Goal: Task Accomplishment & Management: Manage account settings

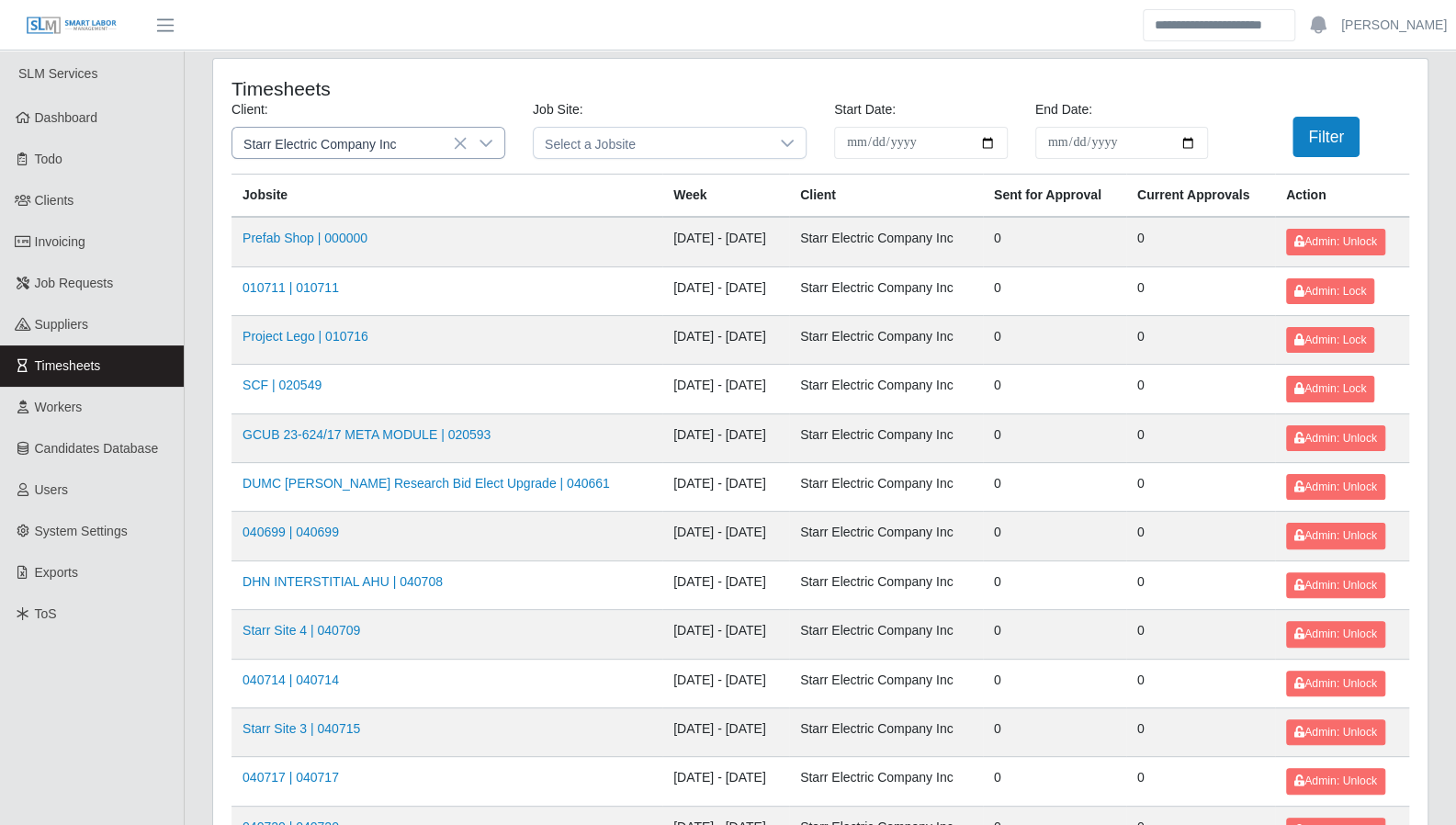
click at [490, 142] on icon at bounding box center [485, 143] width 14 height 14
click at [489, 140] on icon at bounding box center [485, 143] width 14 height 14
click at [478, 143] on icon at bounding box center [485, 143] width 14 height 14
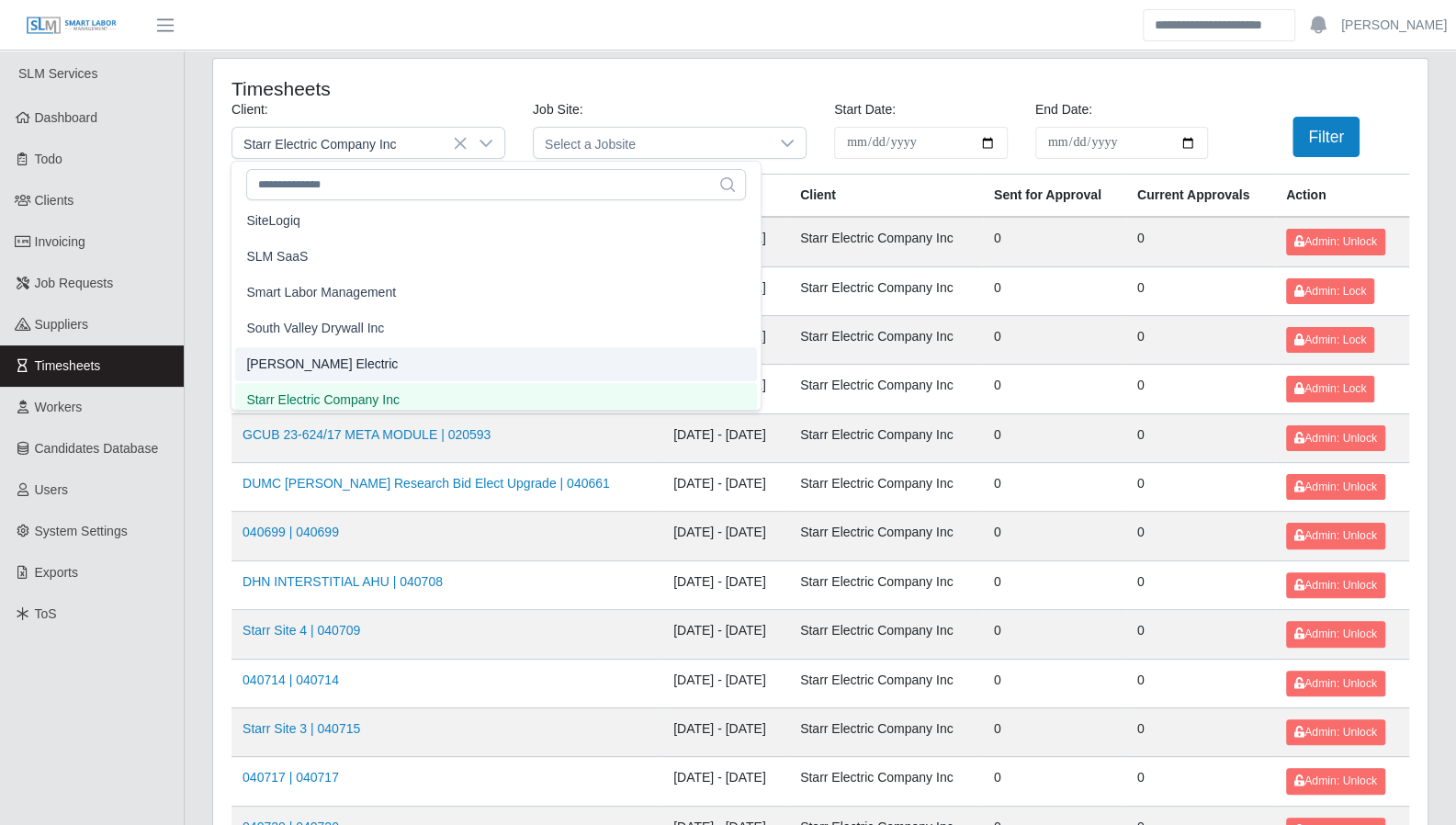
scroll to position [1837, 0]
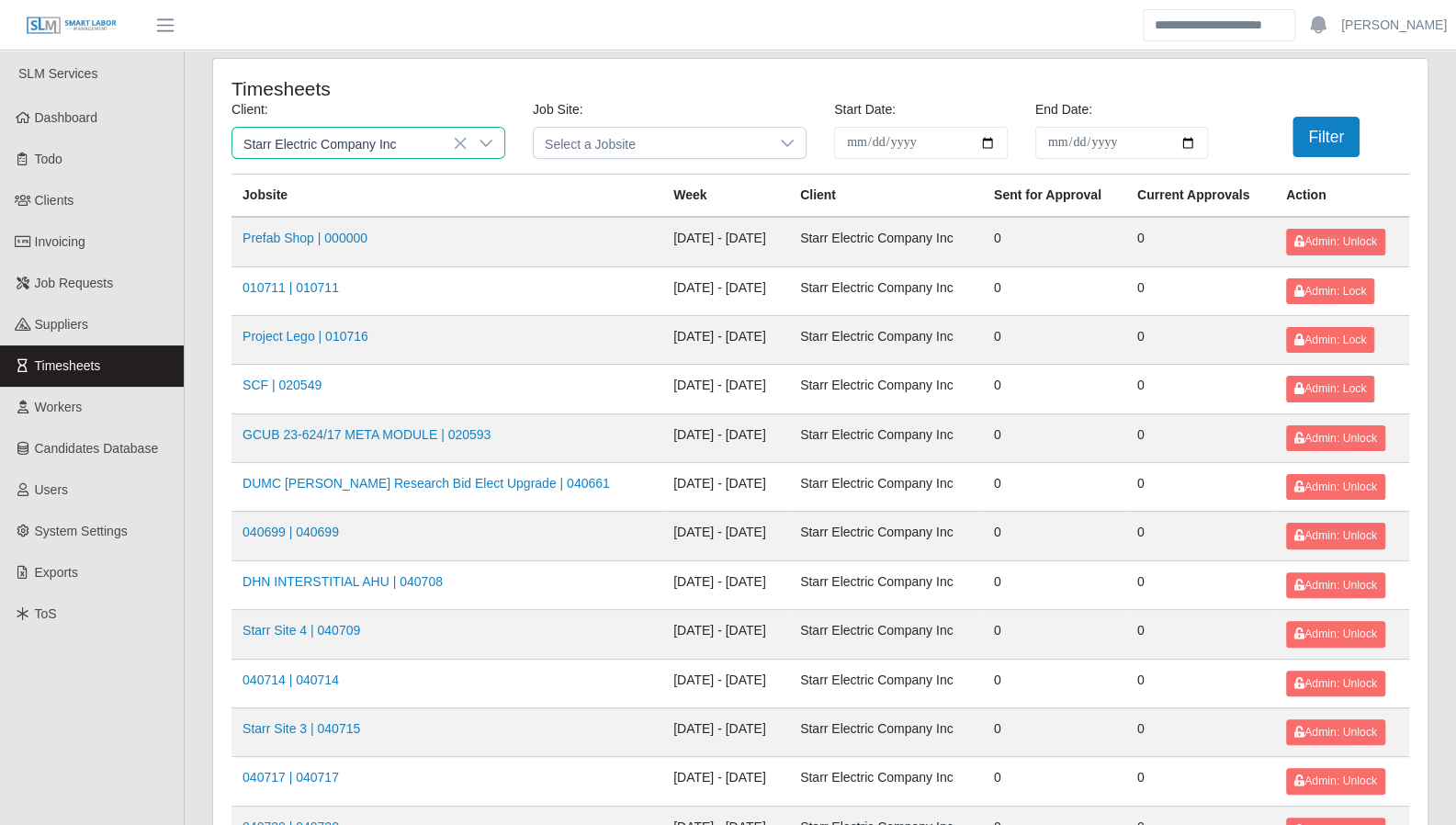
click at [332, 384] on span "Starr Electric Company Inc" at bounding box center [323, 392] width 154 height 19
click at [1322, 133] on button "Filter" at bounding box center [1326, 137] width 67 height 41
click at [486, 142] on icon at bounding box center [485, 143] width 14 height 14
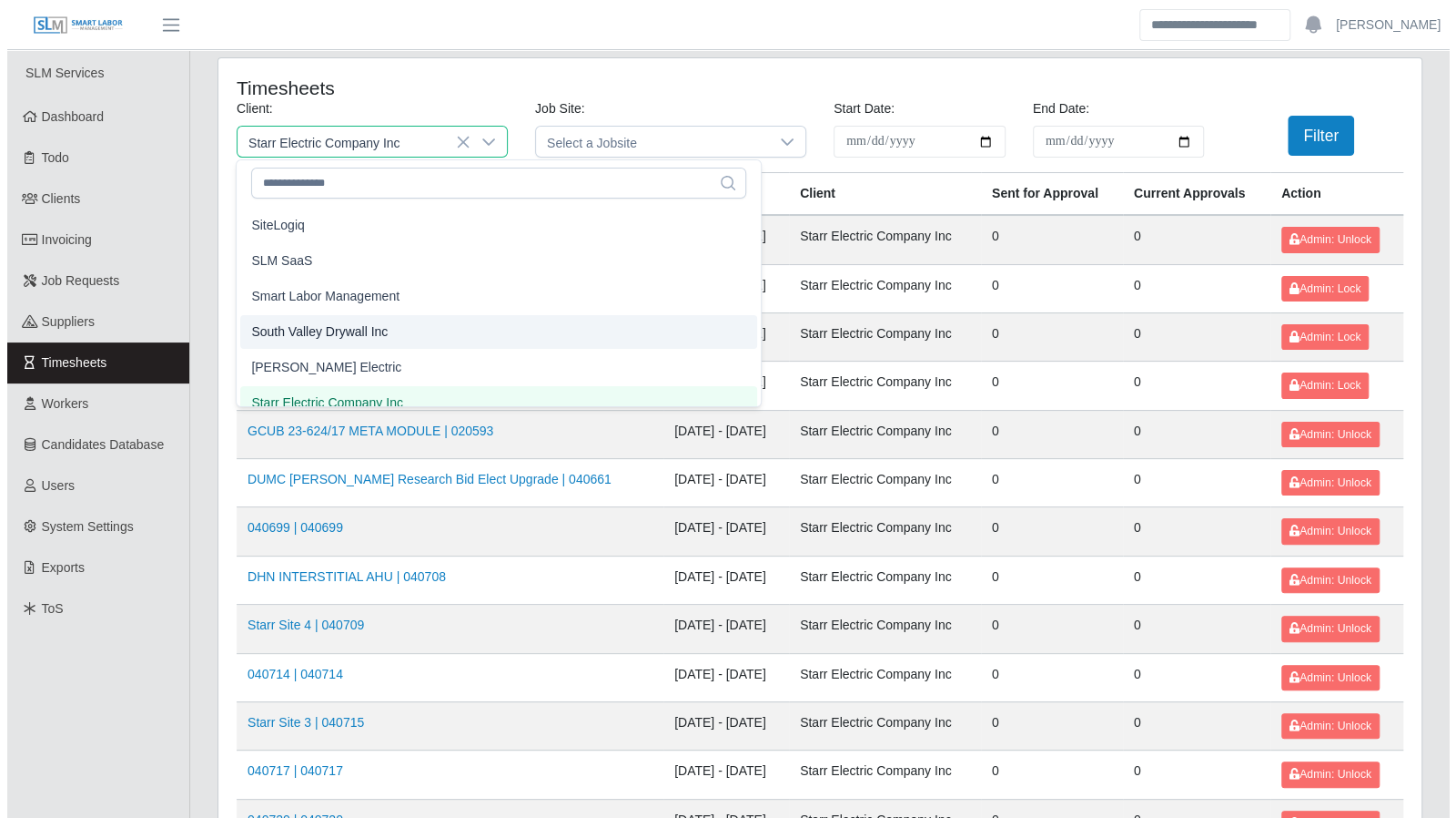
scroll to position [1803, 0]
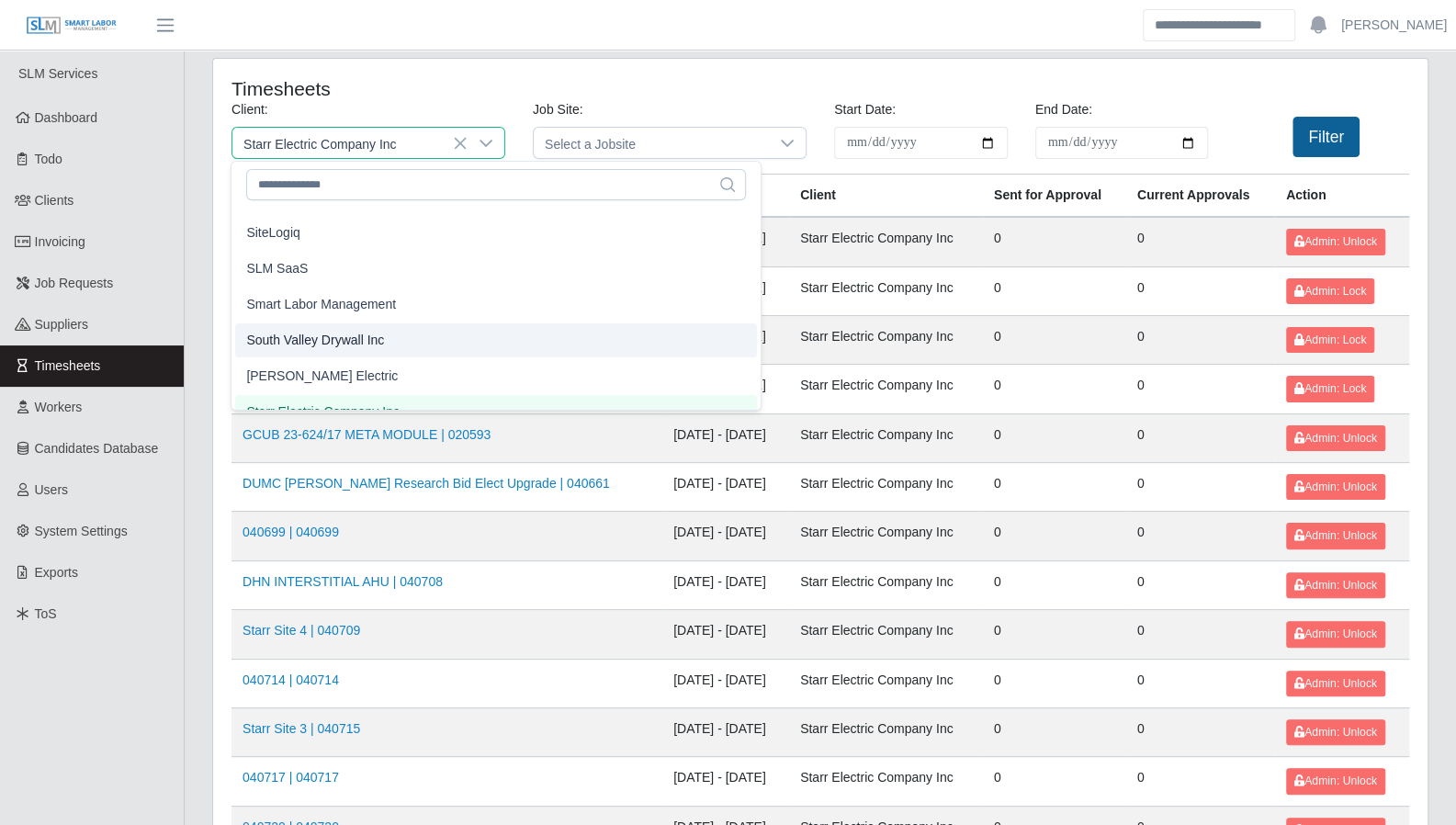
click at [373, 362] on li "[PERSON_NAME] Electric" at bounding box center [496, 376] width 522 height 34
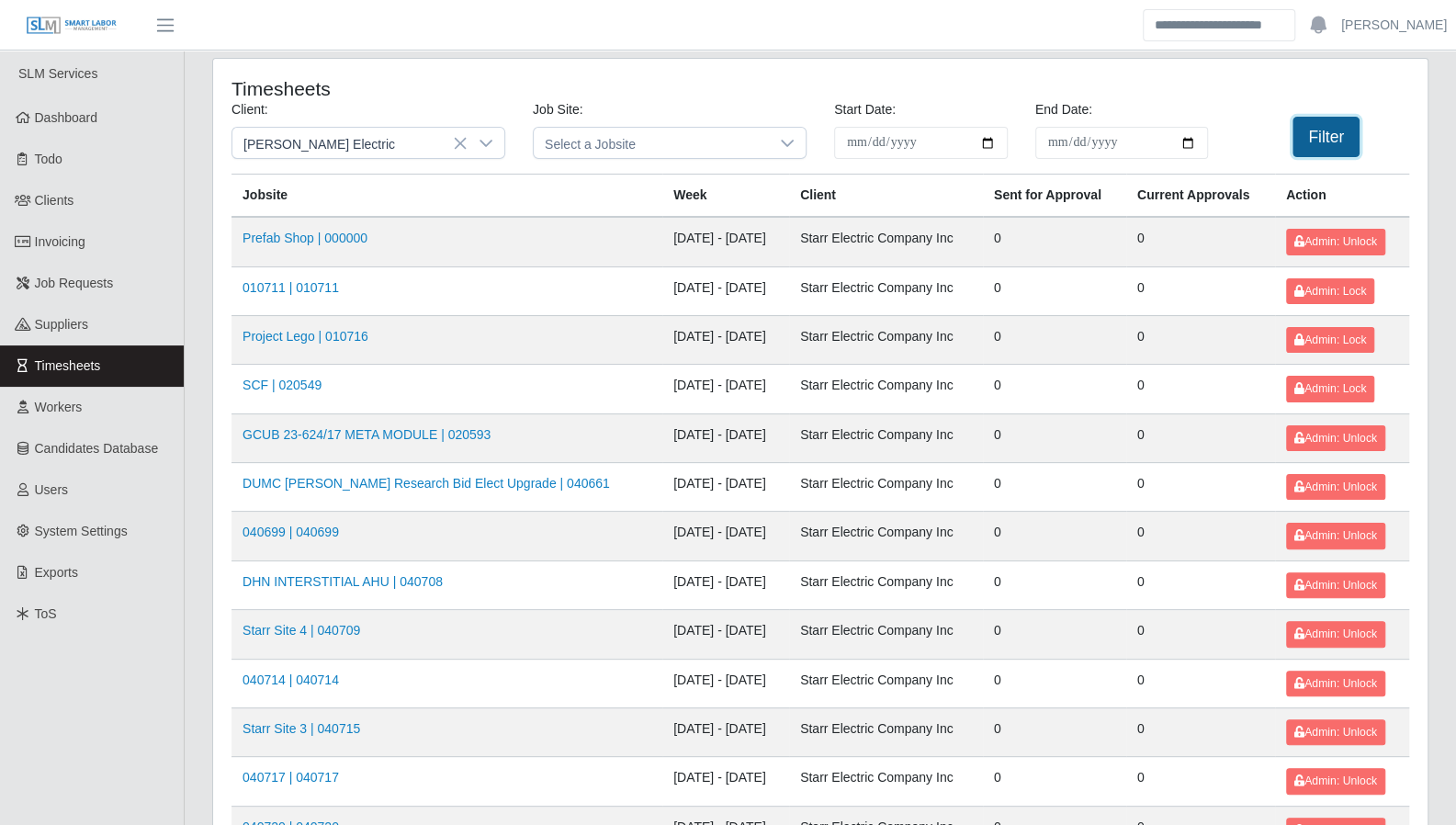
click at [1323, 135] on button "Filter" at bounding box center [1326, 137] width 67 height 41
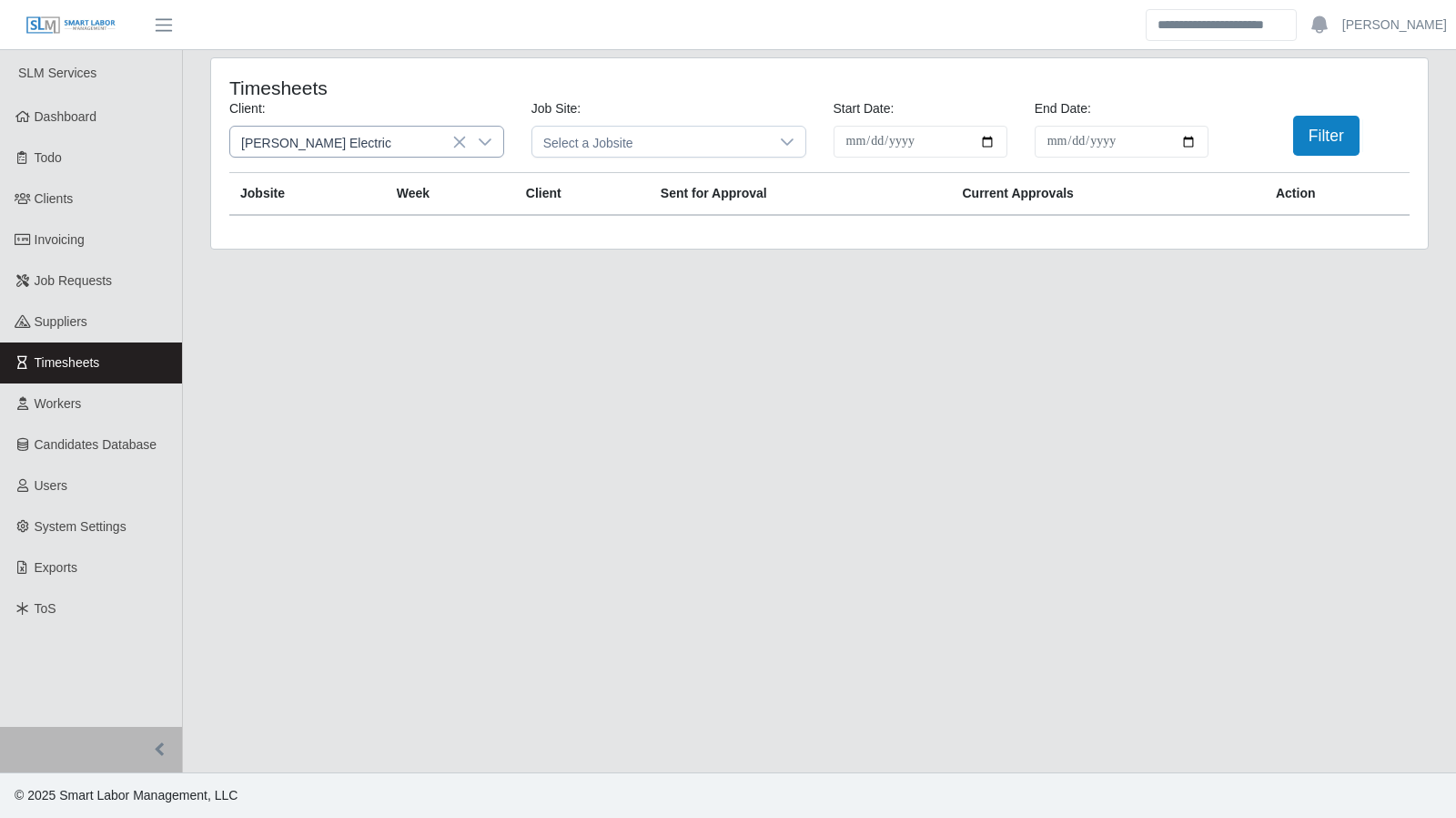
click at [485, 138] on icon at bounding box center [484, 142] width 14 height 14
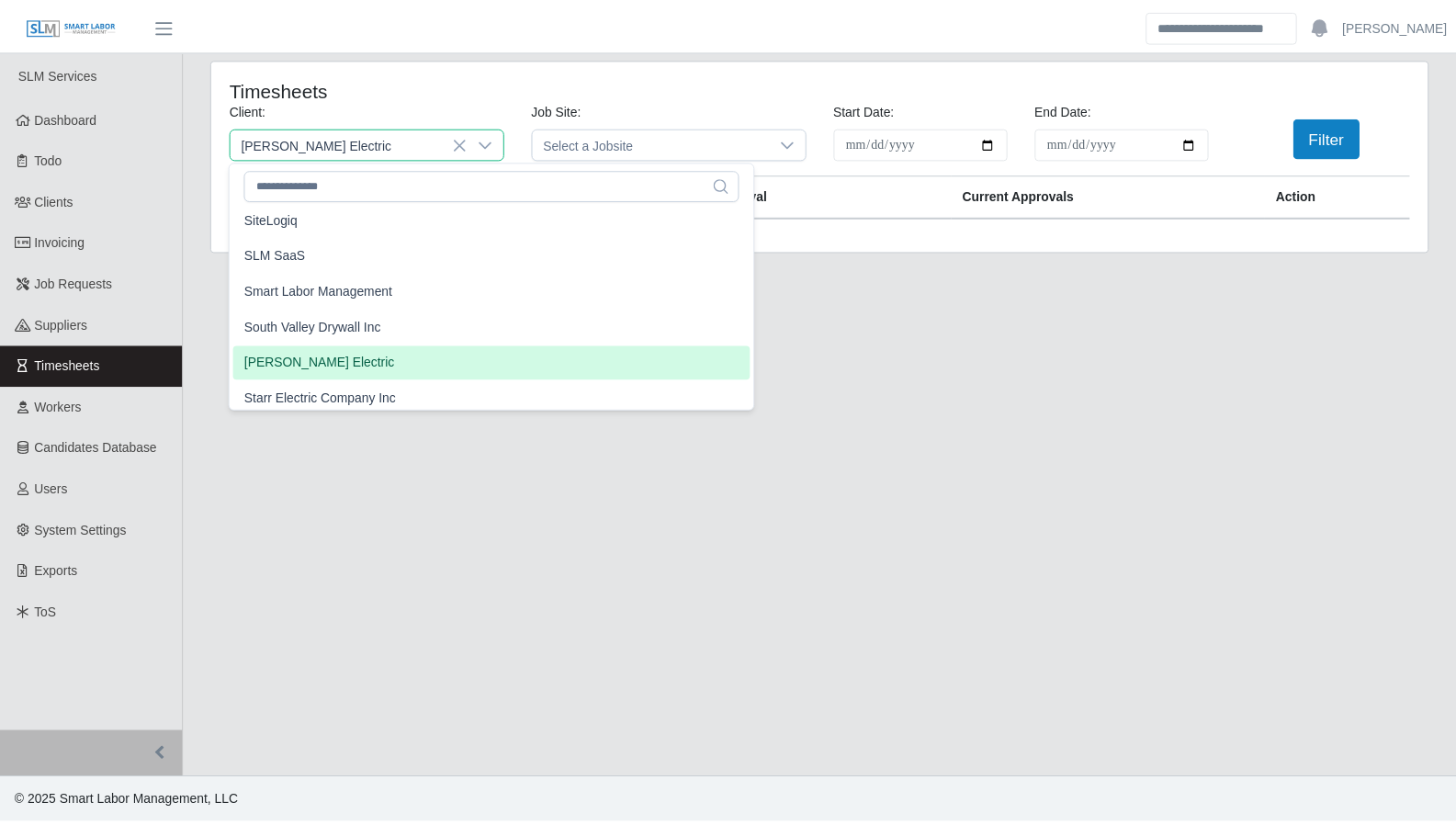
scroll to position [1841, 0]
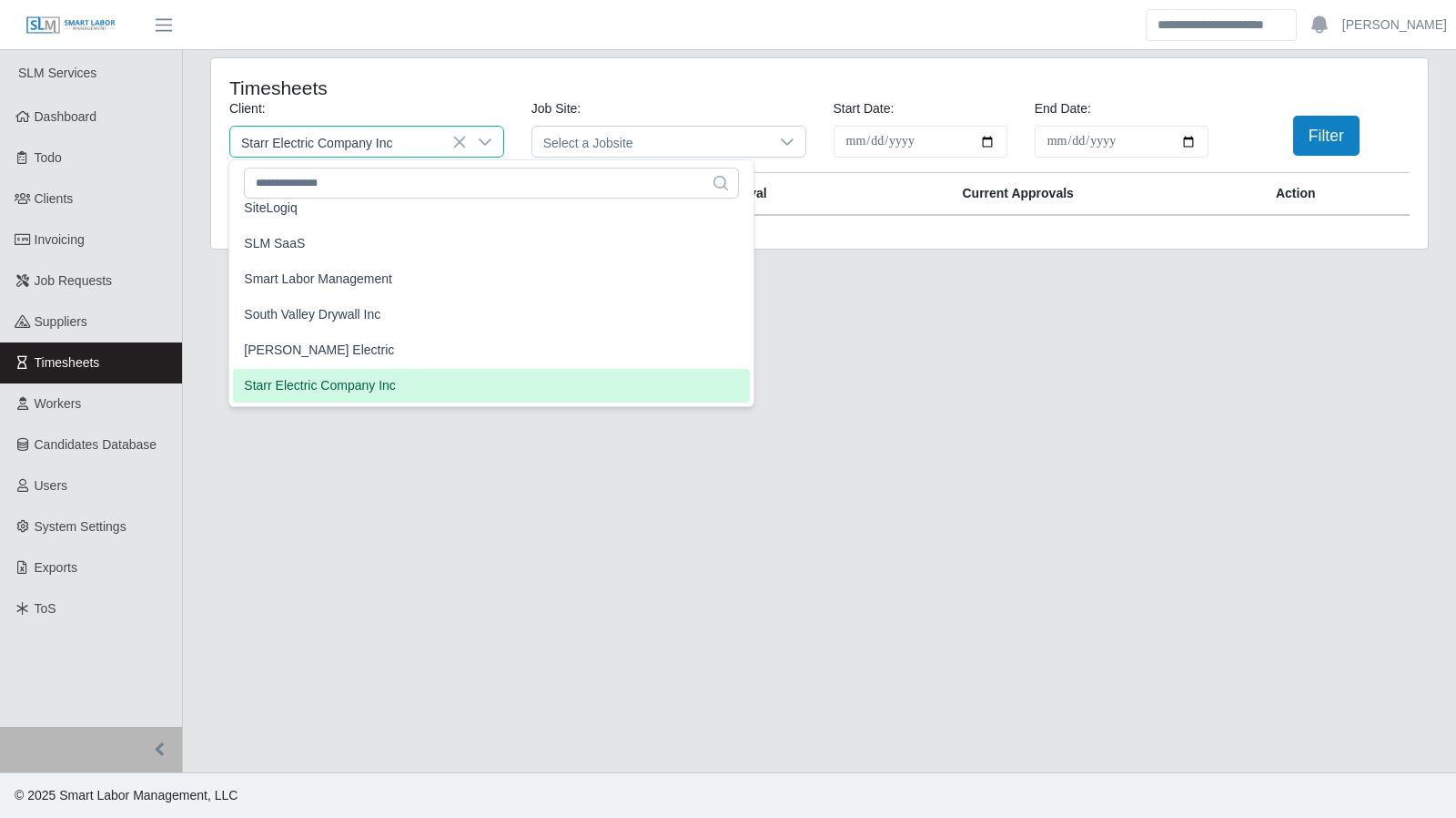
click at [380, 387] on span "Starr Electric Company Inc" at bounding box center [320, 386] width 152 height 19
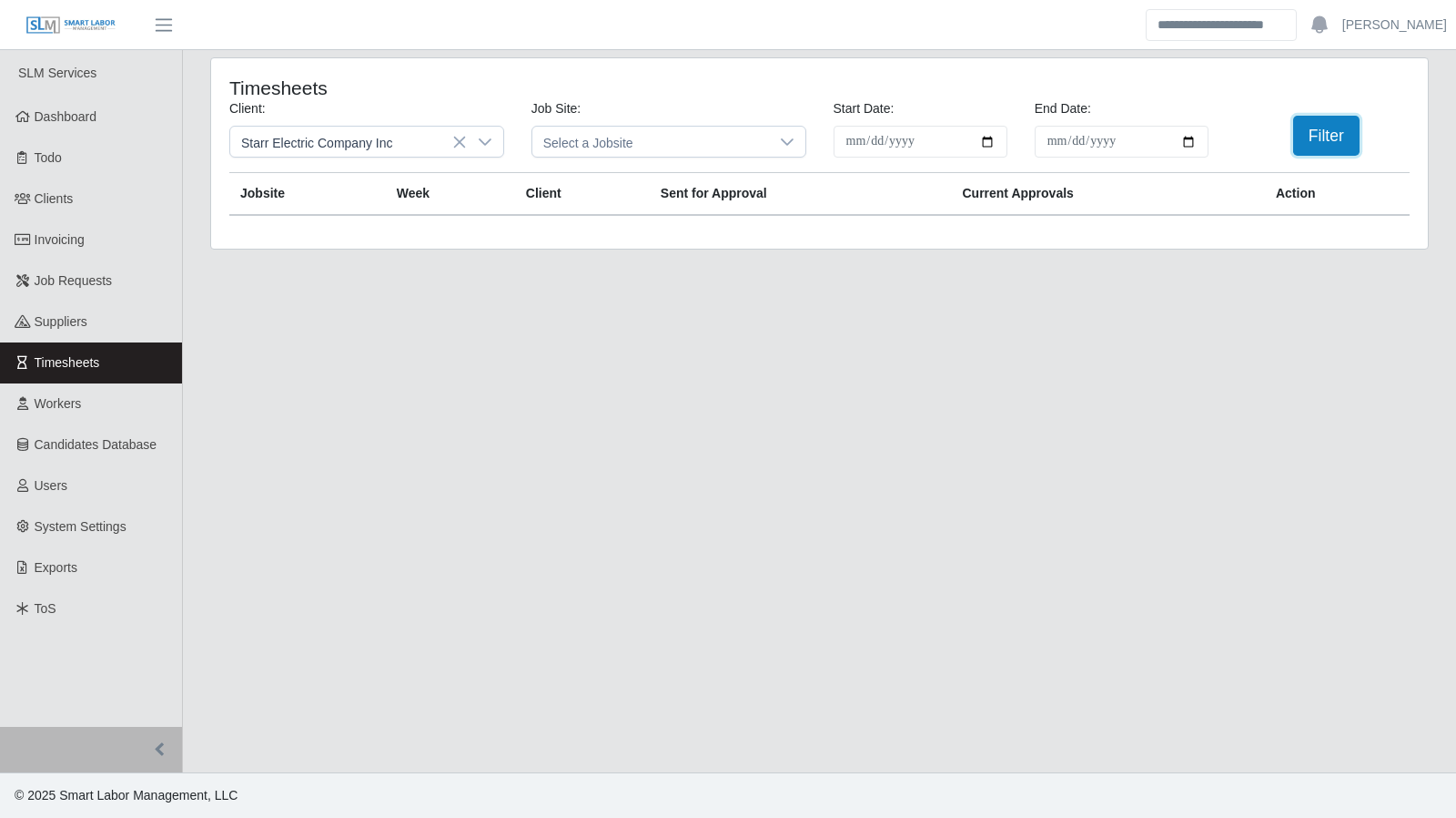
click at [1324, 126] on button "Filter" at bounding box center [1326, 136] width 66 height 40
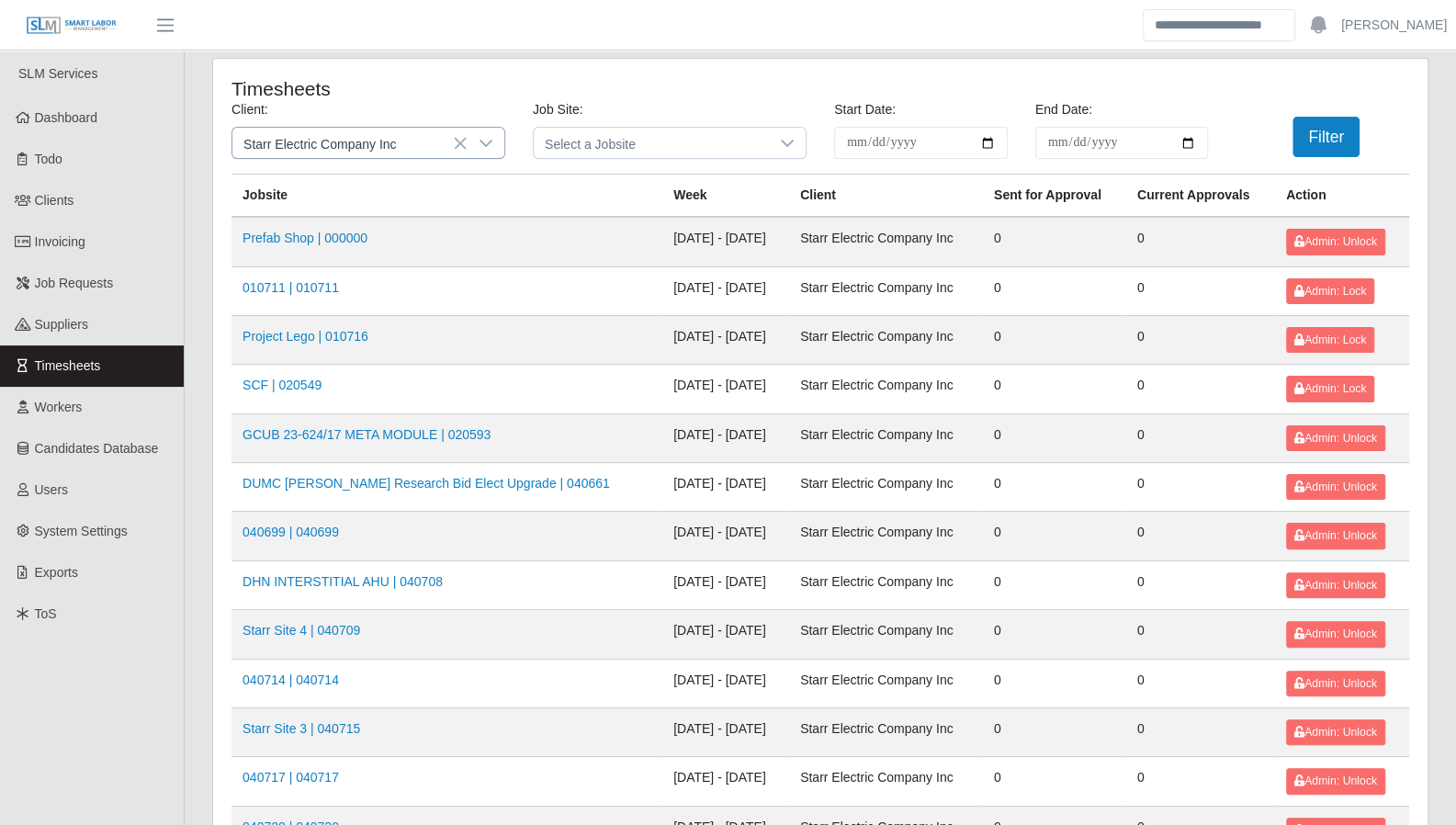
click at [496, 143] on div at bounding box center [486, 142] width 37 height 30
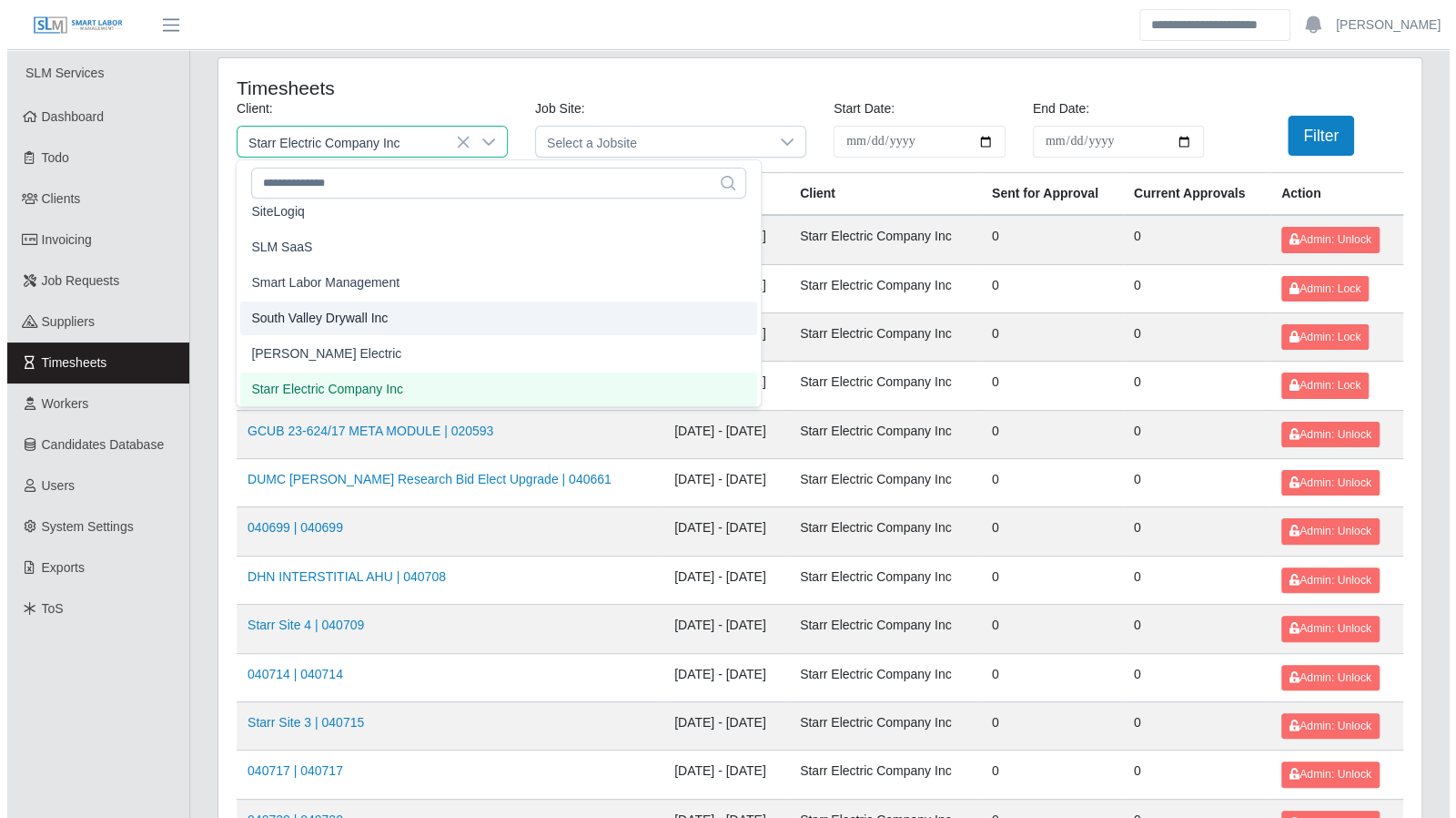
scroll to position [1815, 0]
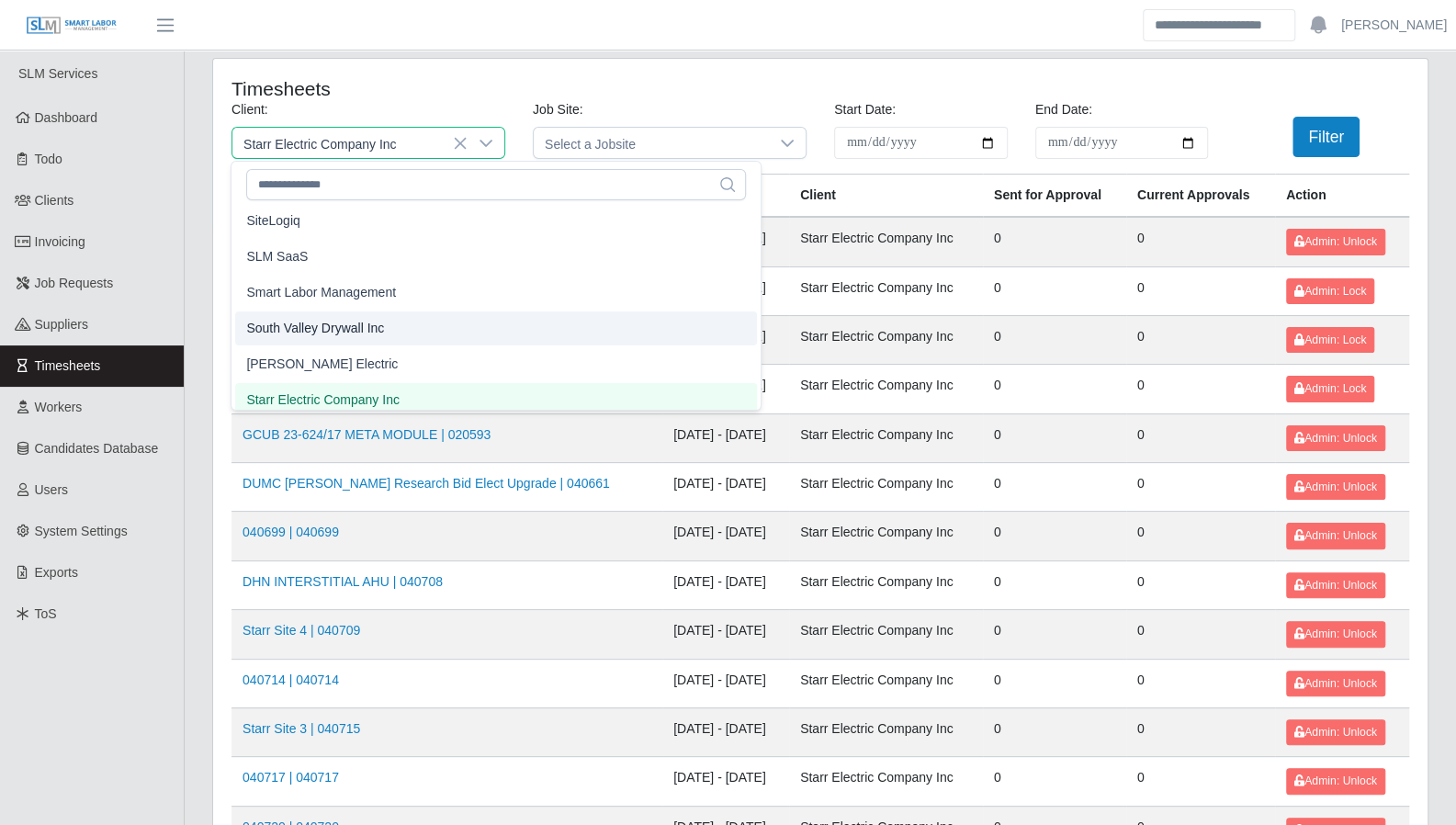
click at [357, 331] on span "South Valley Drywall Inc" at bounding box center [315, 328] width 138 height 19
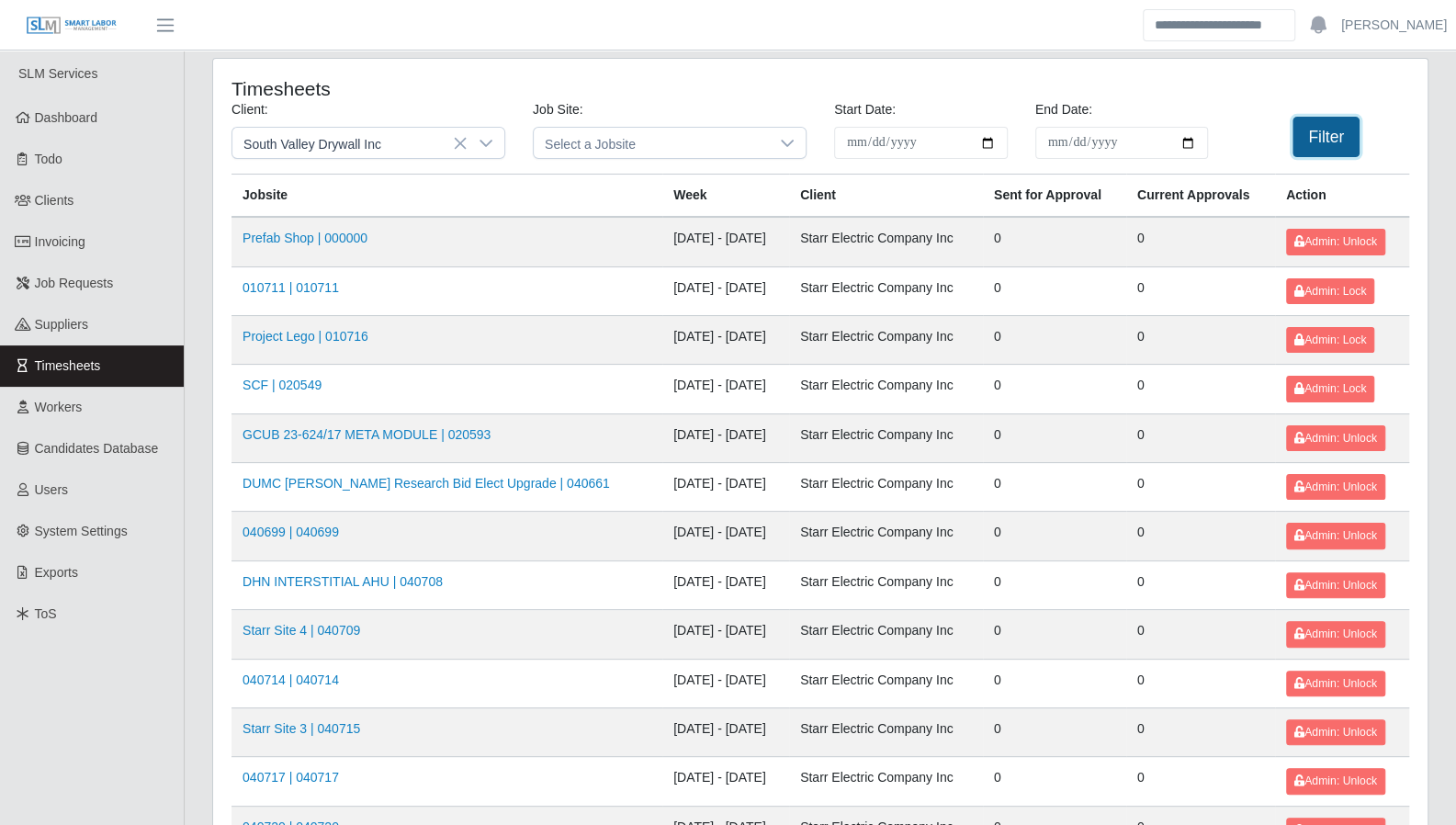
click at [1310, 137] on button "Filter" at bounding box center [1326, 137] width 67 height 41
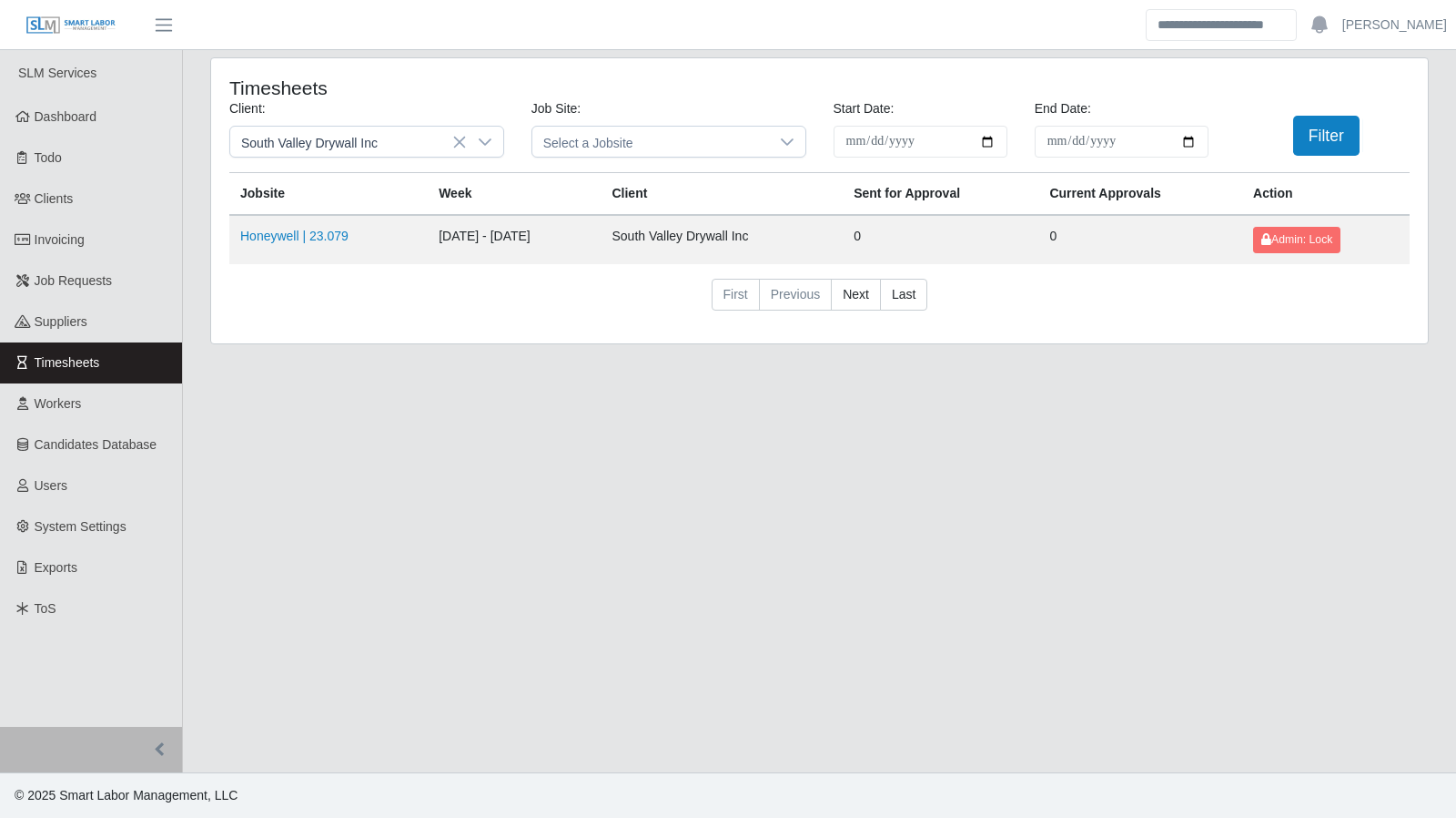
click at [1328, 497] on main "**********" at bounding box center [819, 411] width 1273 height 722
drag, startPoint x: 489, startPoint y: 139, endPoint x: 481, endPoint y: 157, distance: 19.7
click at [489, 139] on icon at bounding box center [484, 142] width 12 height 8
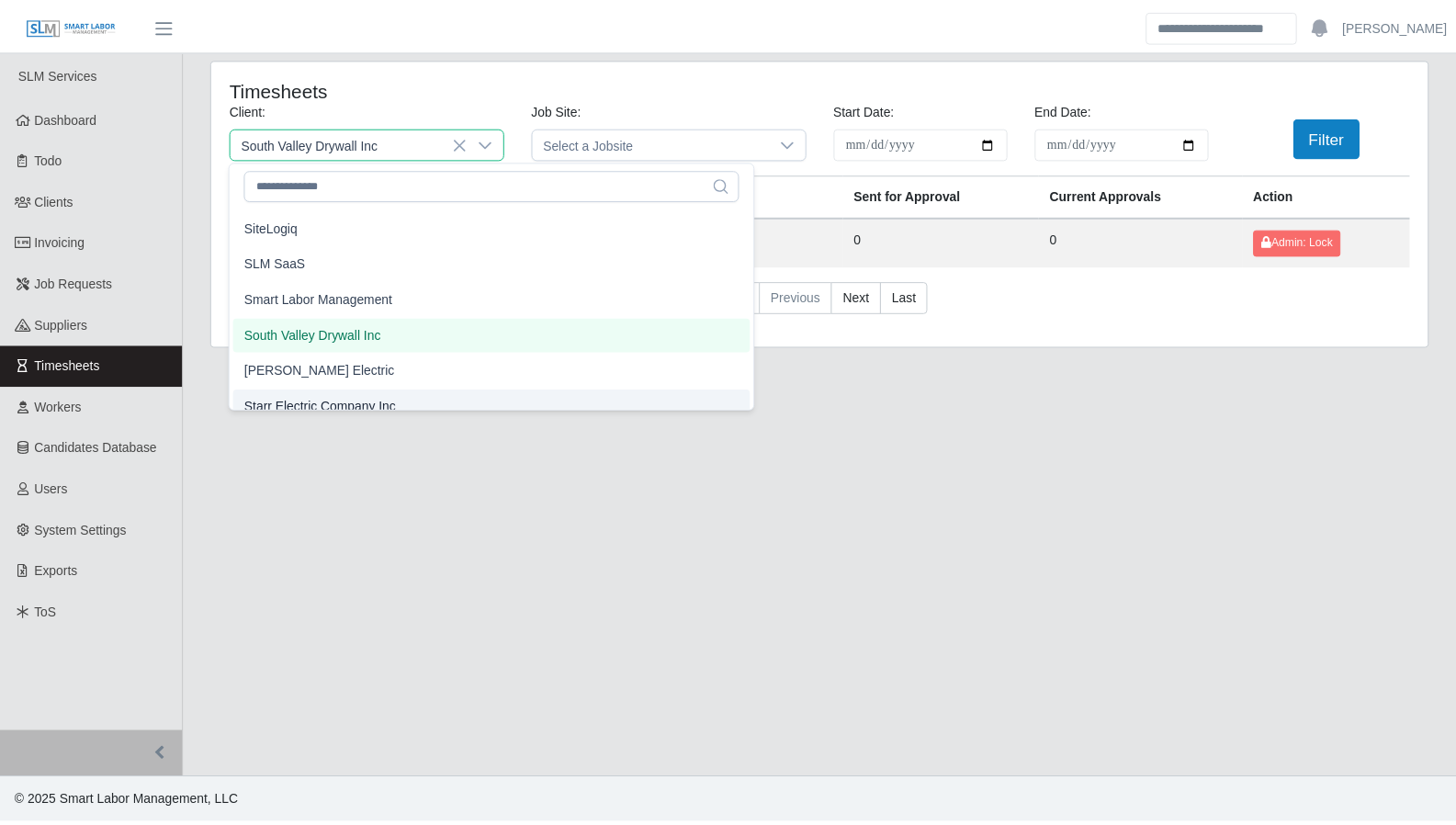
scroll to position [1837, 0]
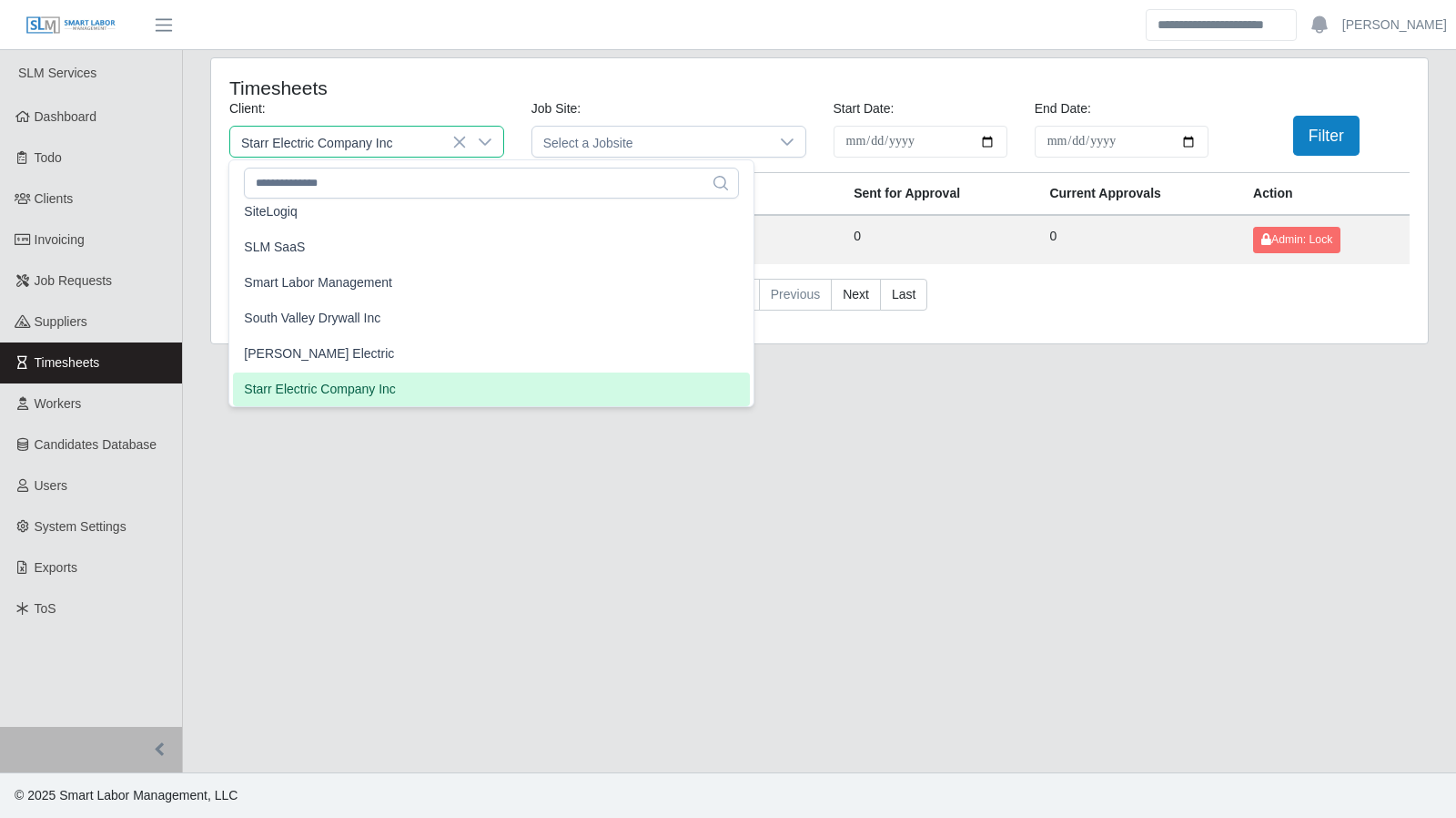
click at [339, 388] on span "Starr Electric Company Inc" at bounding box center [320, 389] width 152 height 19
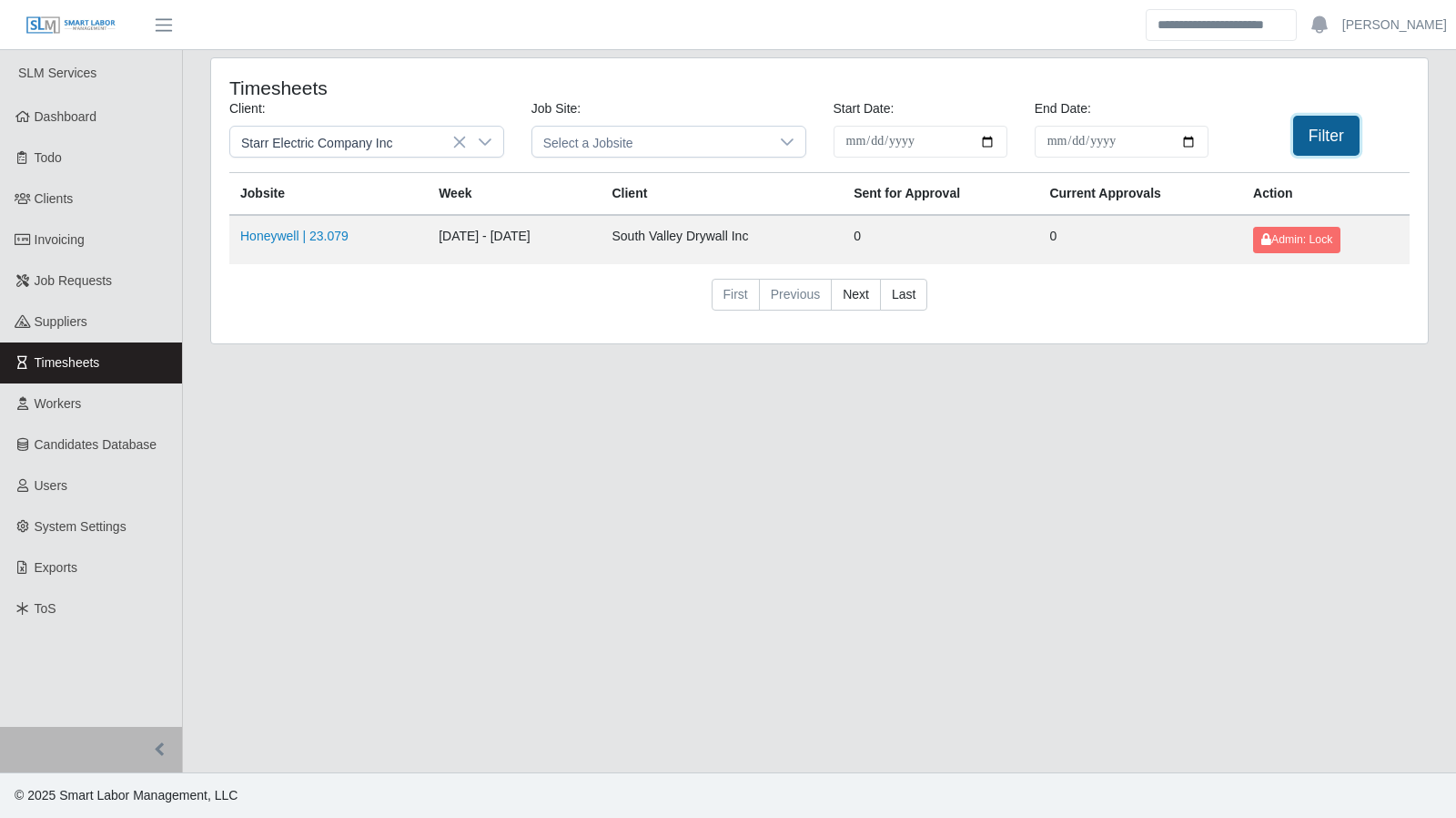
click at [1323, 134] on button "Filter" at bounding box center [1326, 136] width 66 height 40
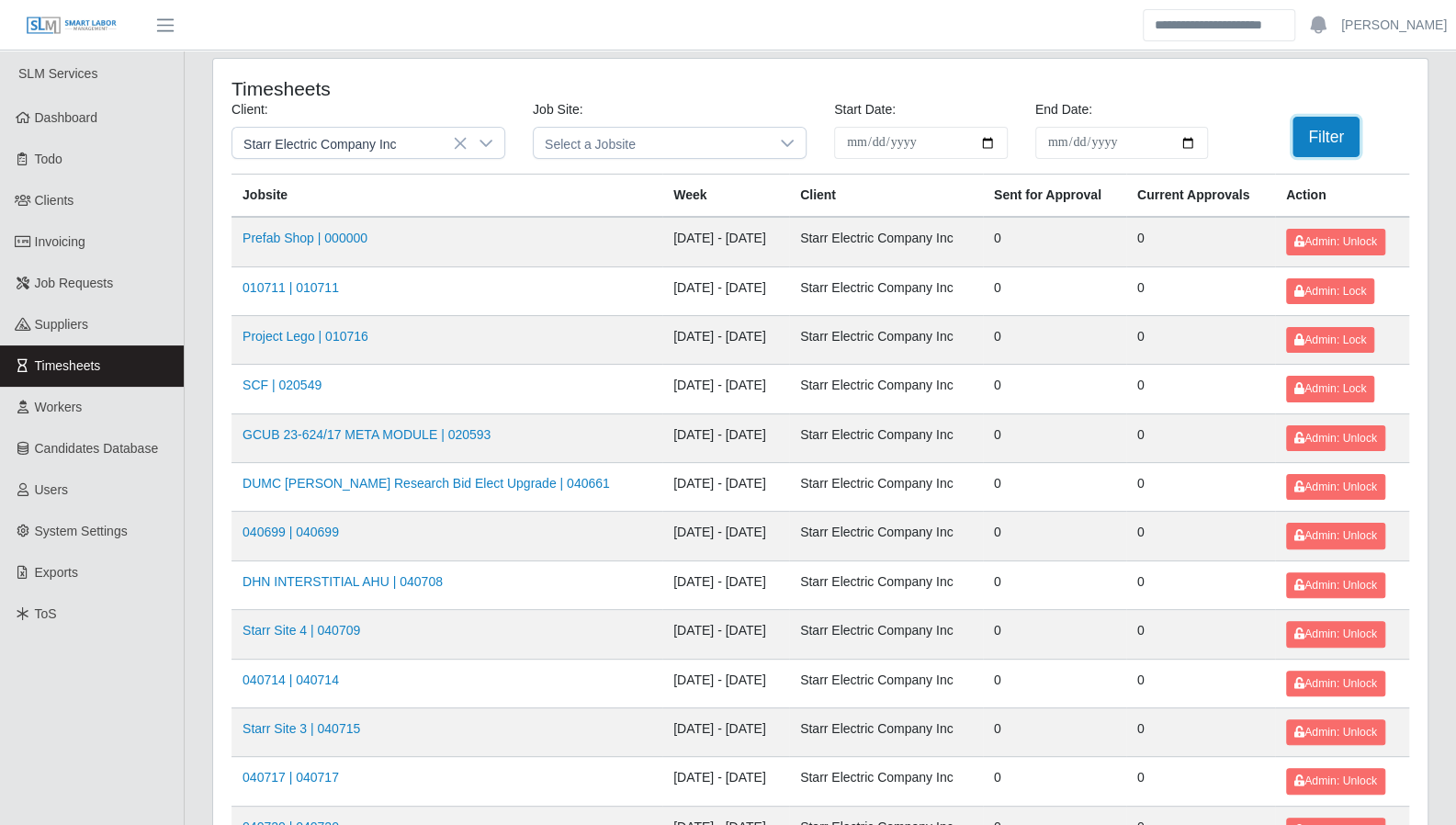
click at [1310, 133] on button "Filter" at bounding box center [1326, 137] width 67 height 41
click at [994, 142] on input "**********" at bounding box center [921, 142] width 174 height 32
type input "**********"
click at [1193, 144] on input "**********" at bounding box center [1122, 142] width 174 height 32
click at [1196, 144] on input "**********" at bounding box center [1122, 142] width 174 height 32
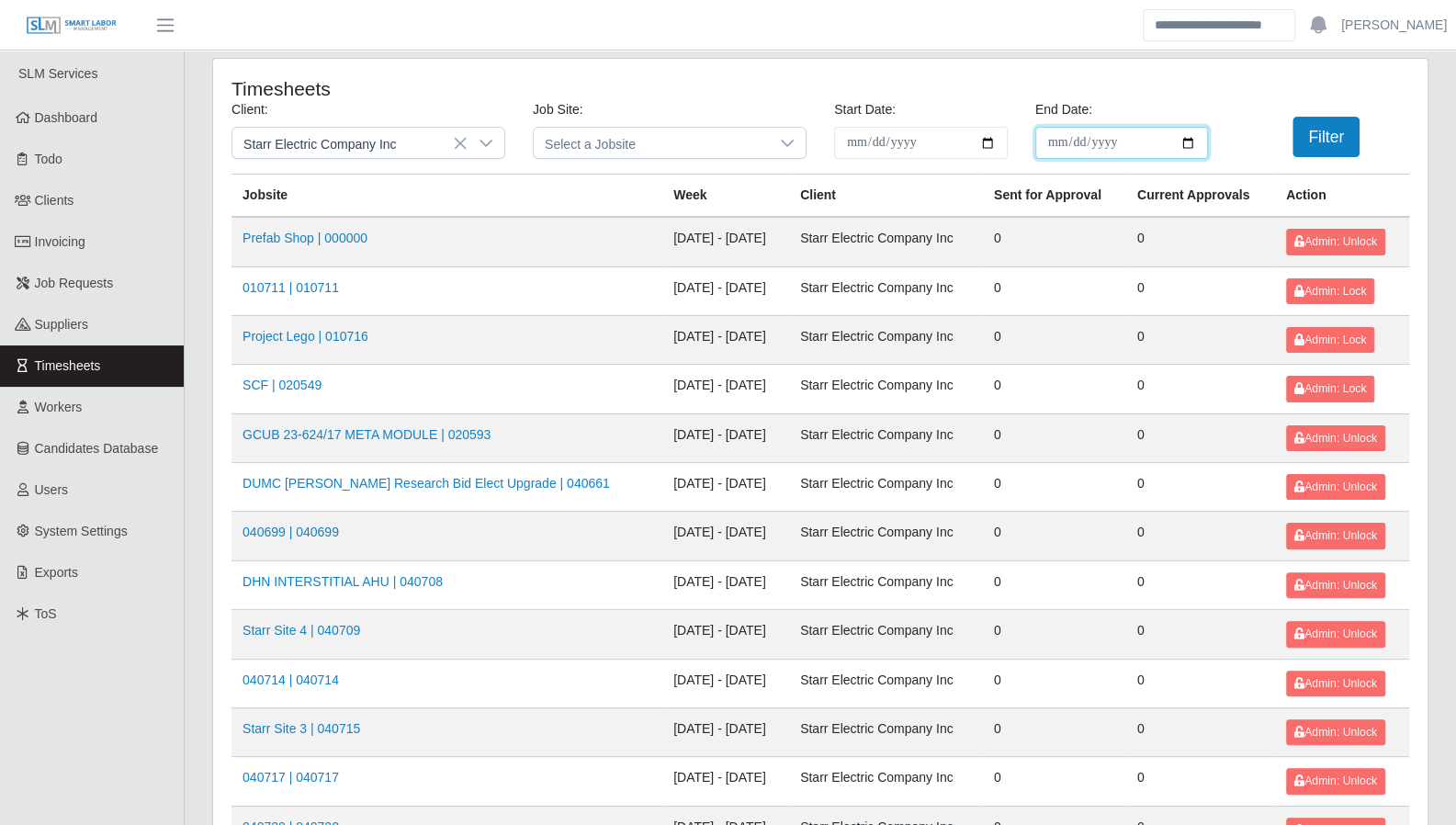
click at [1188, 139] on input "**********" at bounding box center [1122, 142] width 174 height 32
type input "**********"
click at [1190, 150] on input "**********" at bounding box center [1122, 142] width 174 height 32
click at [985, 140] on input "**********" at bounding box center [921, 142] width 174 height 32
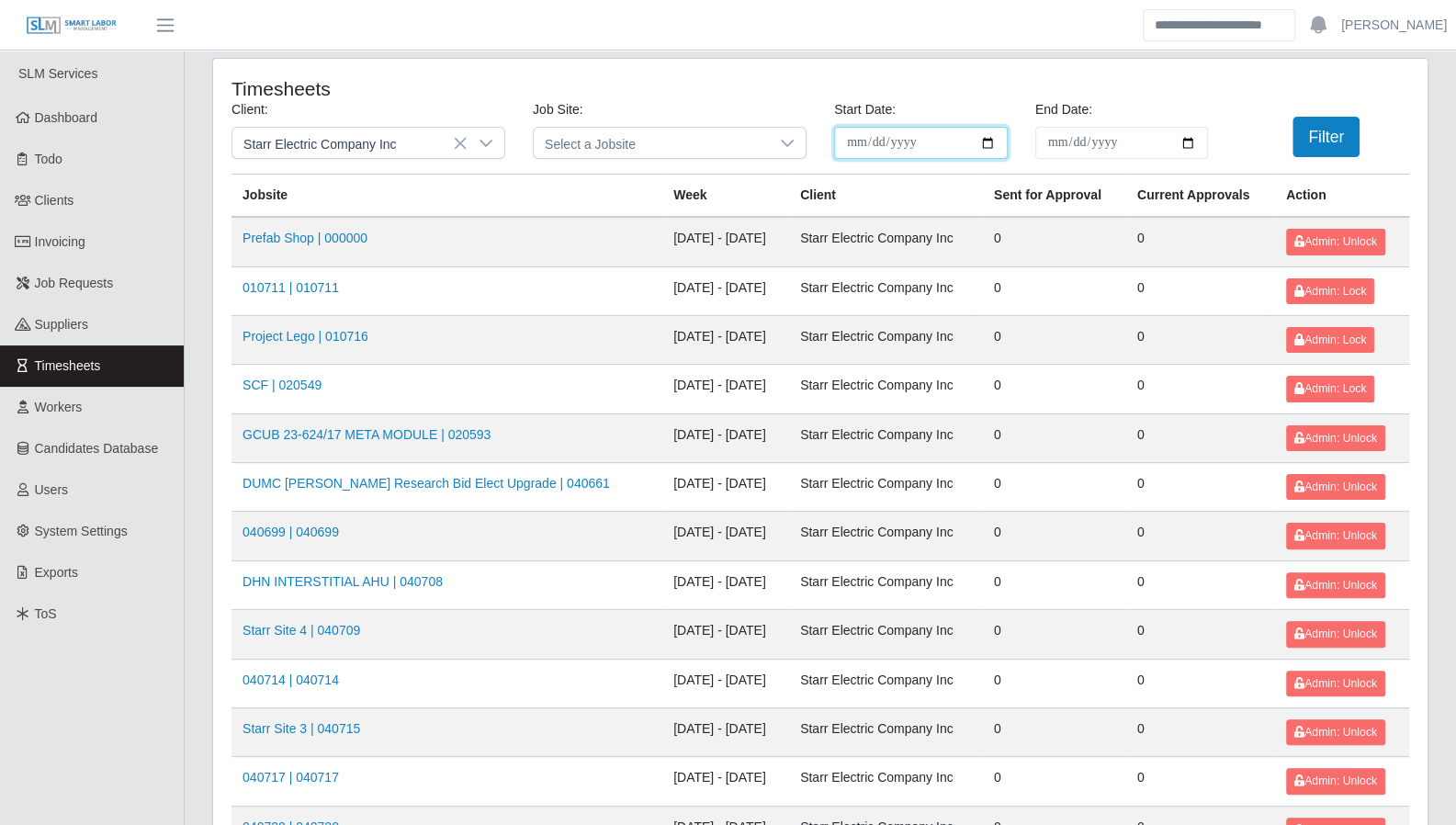
type input "**********"
click at [1328, 139] on button "Filter" at bounding box center [1326, 137] width 67 height 41
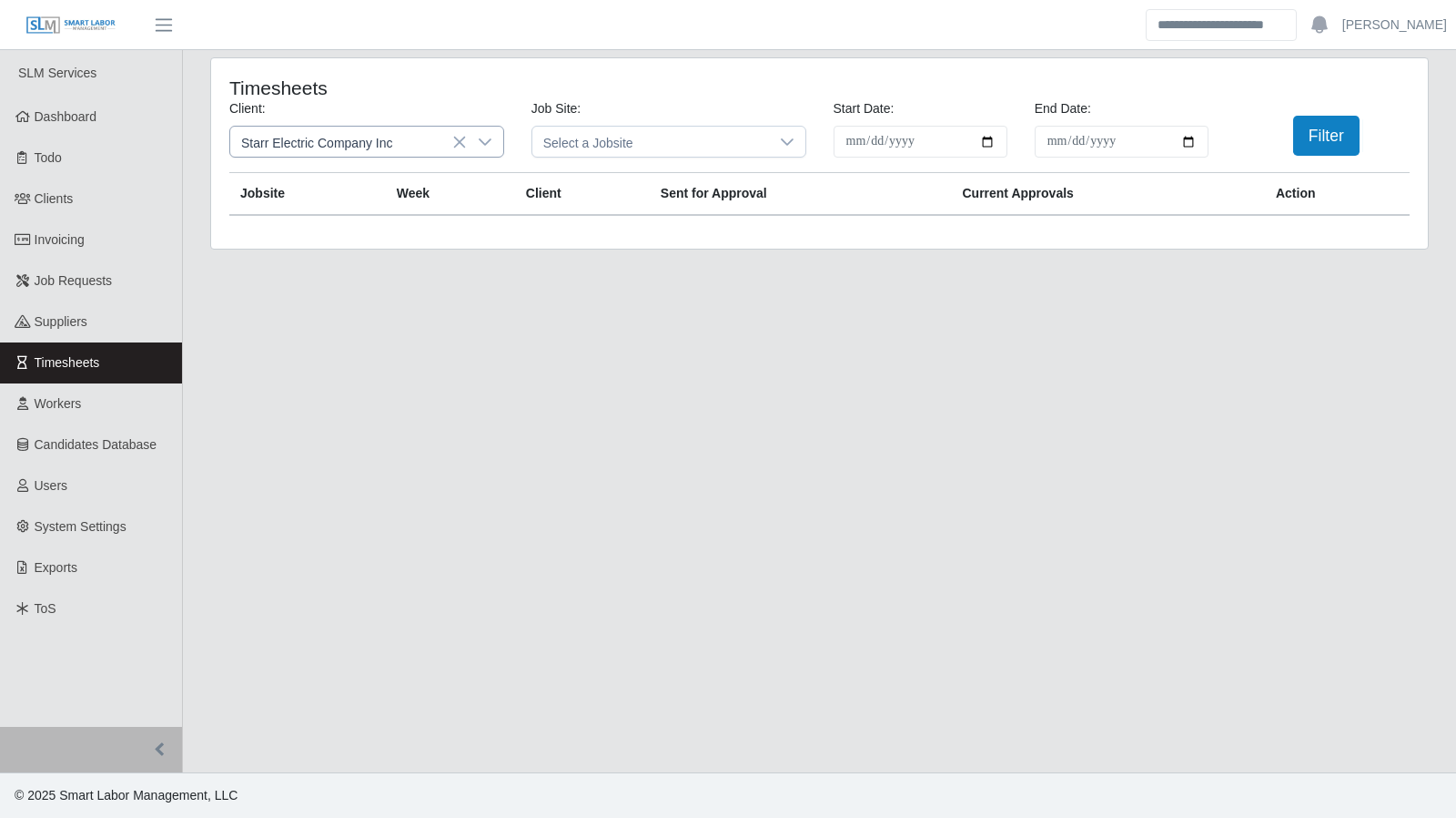
click at [479, 147] on icon at bounding box center [484, 142] width 14 height 14
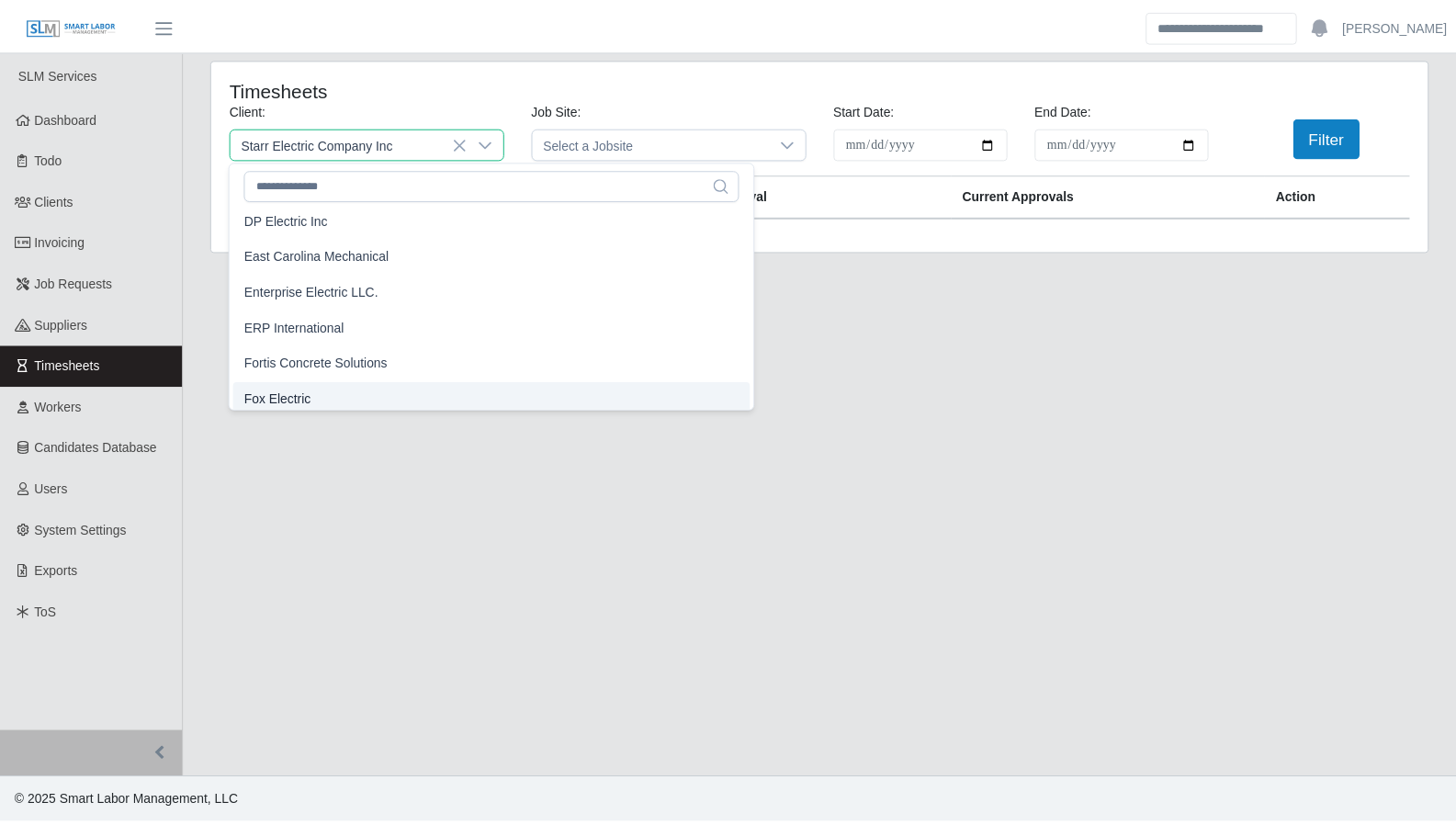
scroll to position [747, 0]
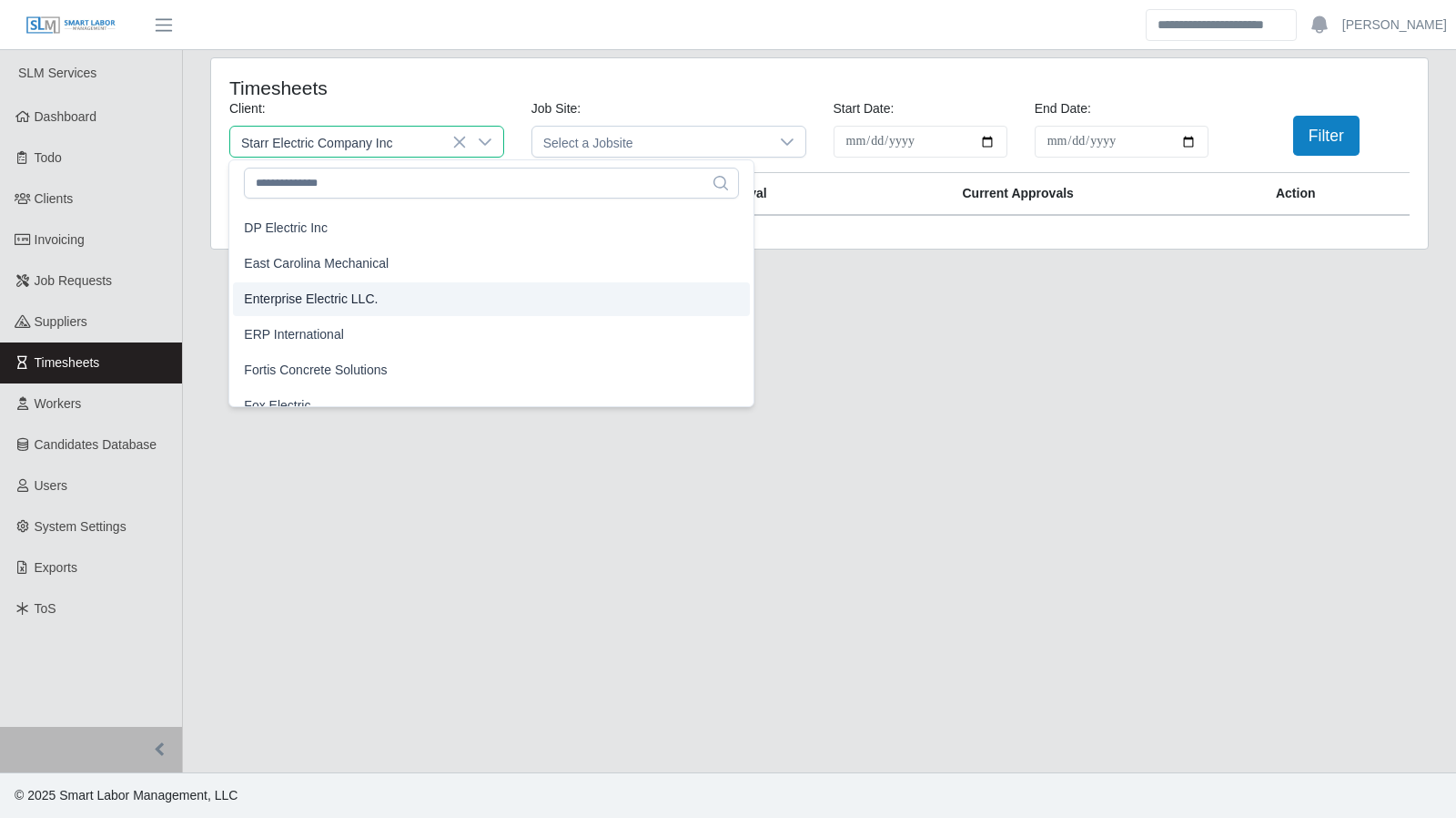
click at [377, 307] on li "Enterprise Electric LLC." at bounding box center [491, 299] width 517 height 34
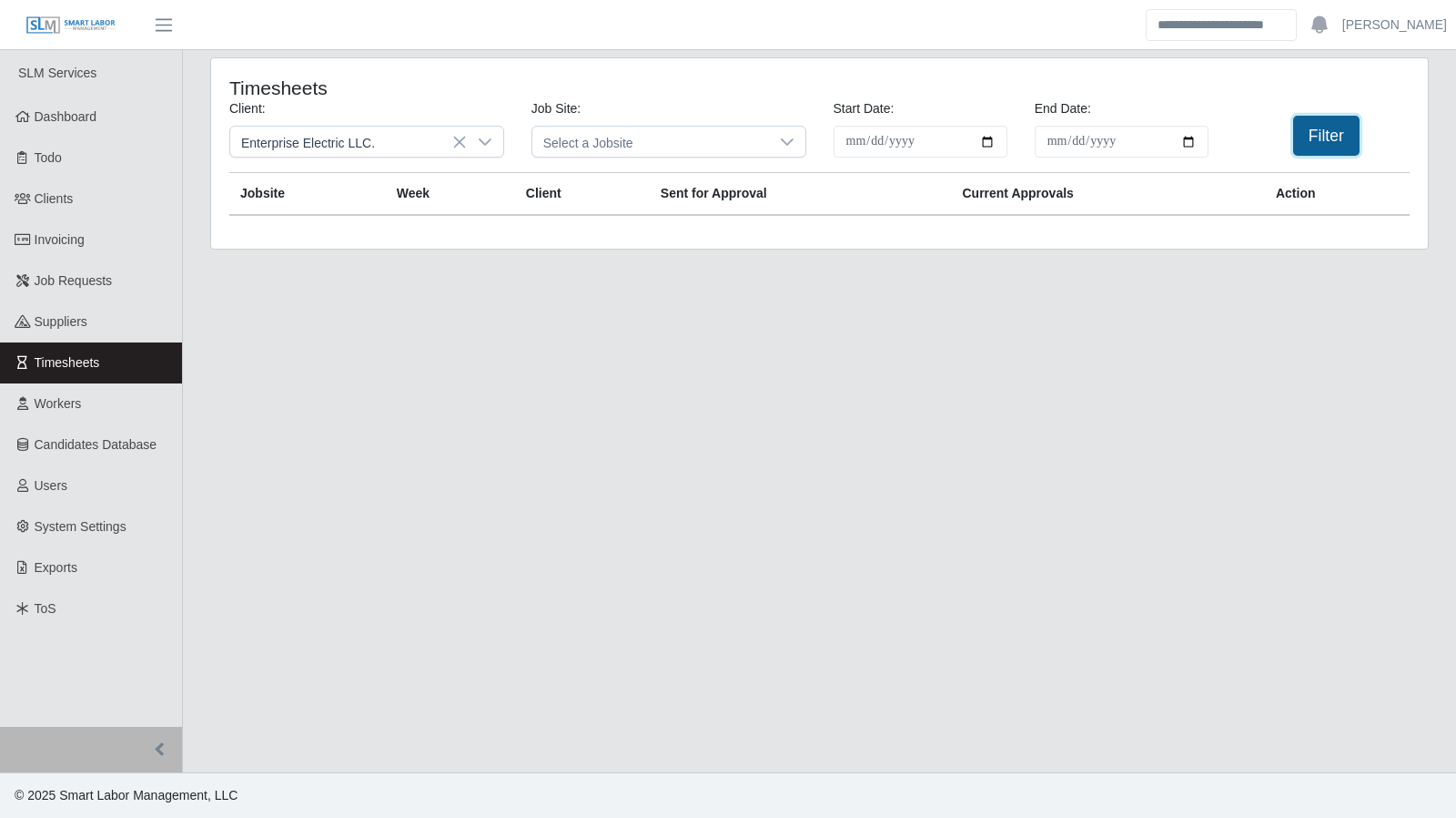
click at [1351, 130] on button "Filter" at bounding box center [1326, 136] width 66 height 40
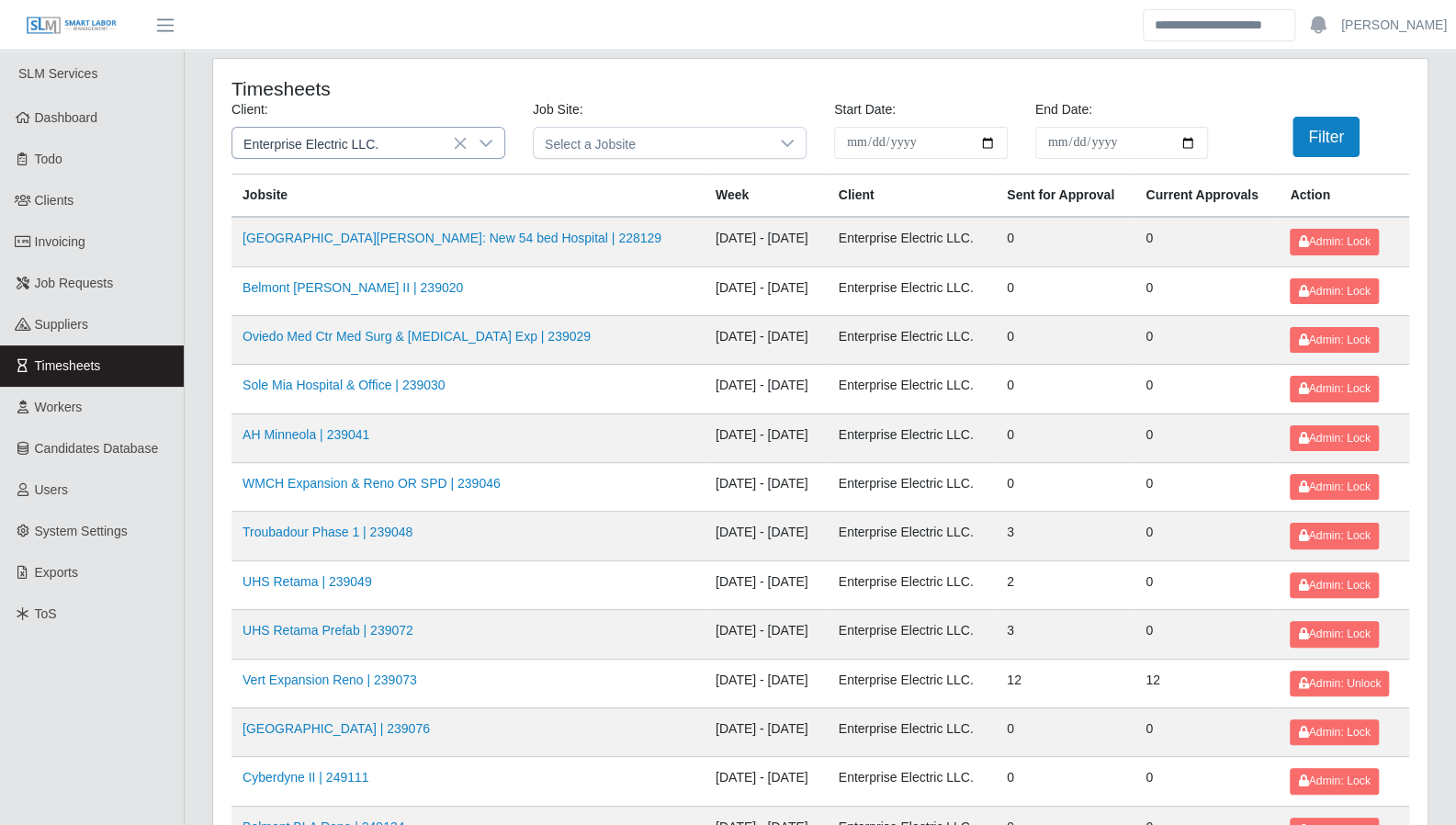
click at [479, 139] on icon at bounding box center [485, 143] width 13 height 8
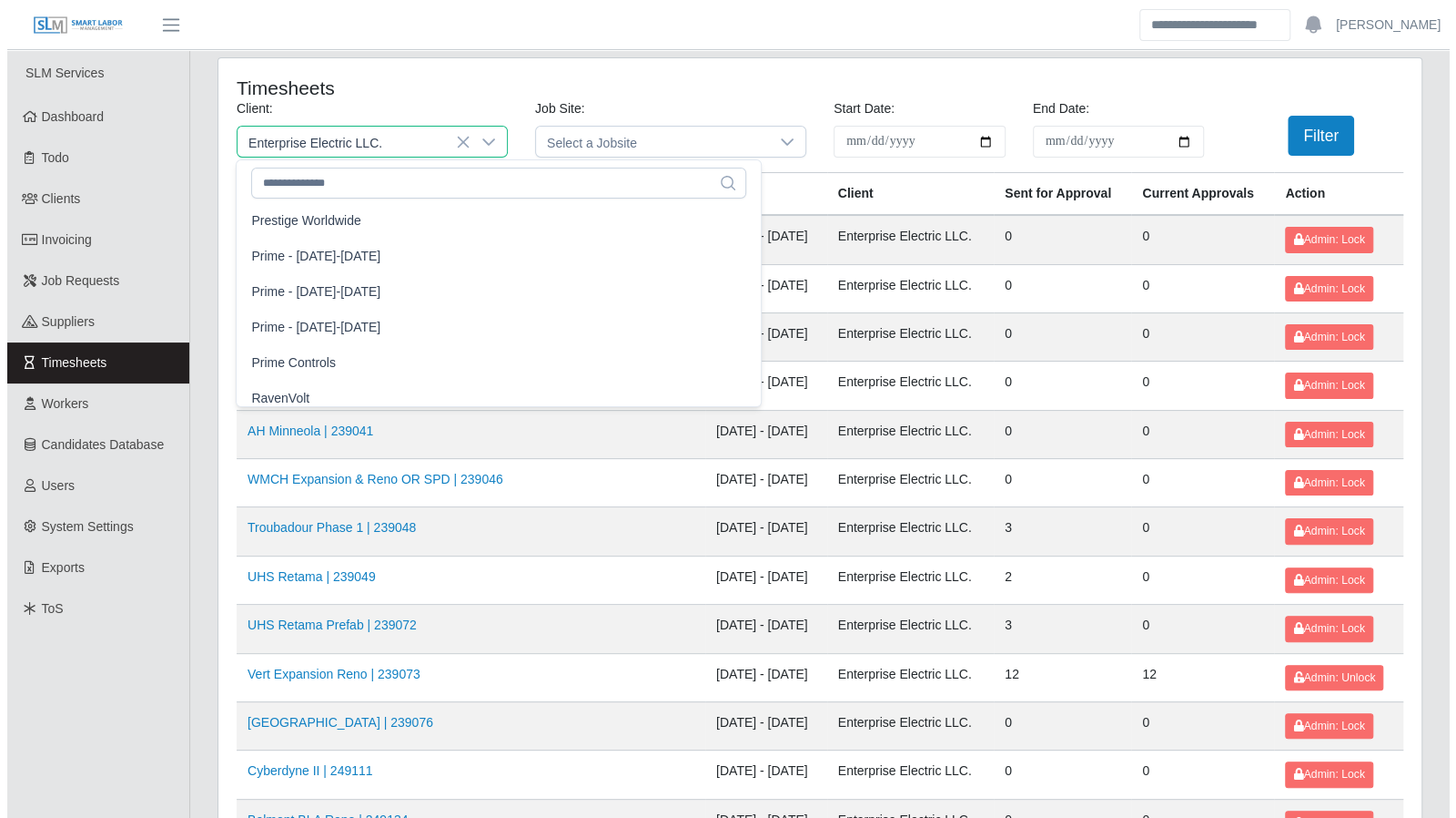
scroll to position [1570, 0]
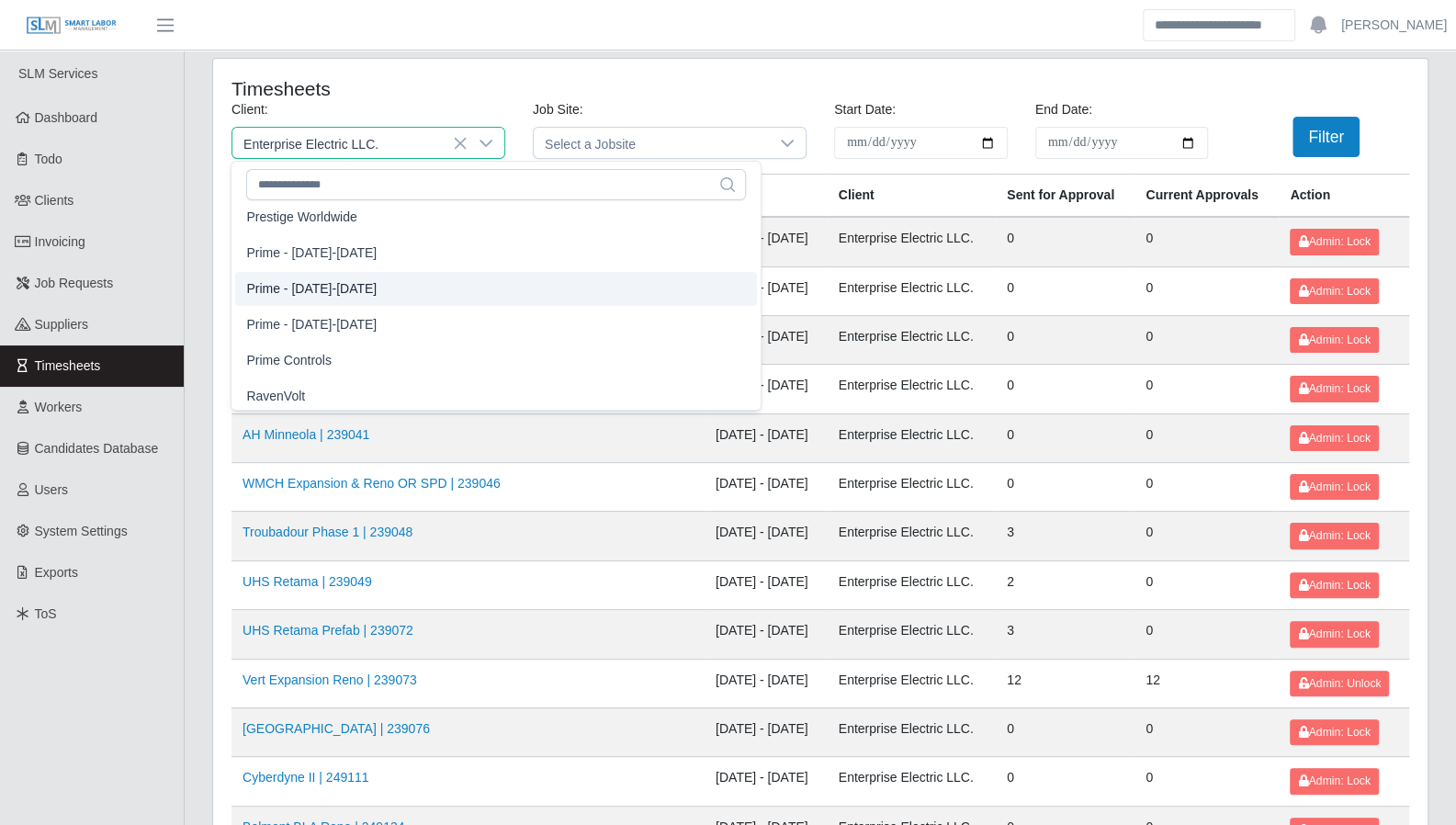
click at [381, 294] on li "Prime - Saturday-Friday" at bounding box center [496, 288] width 522 height 34
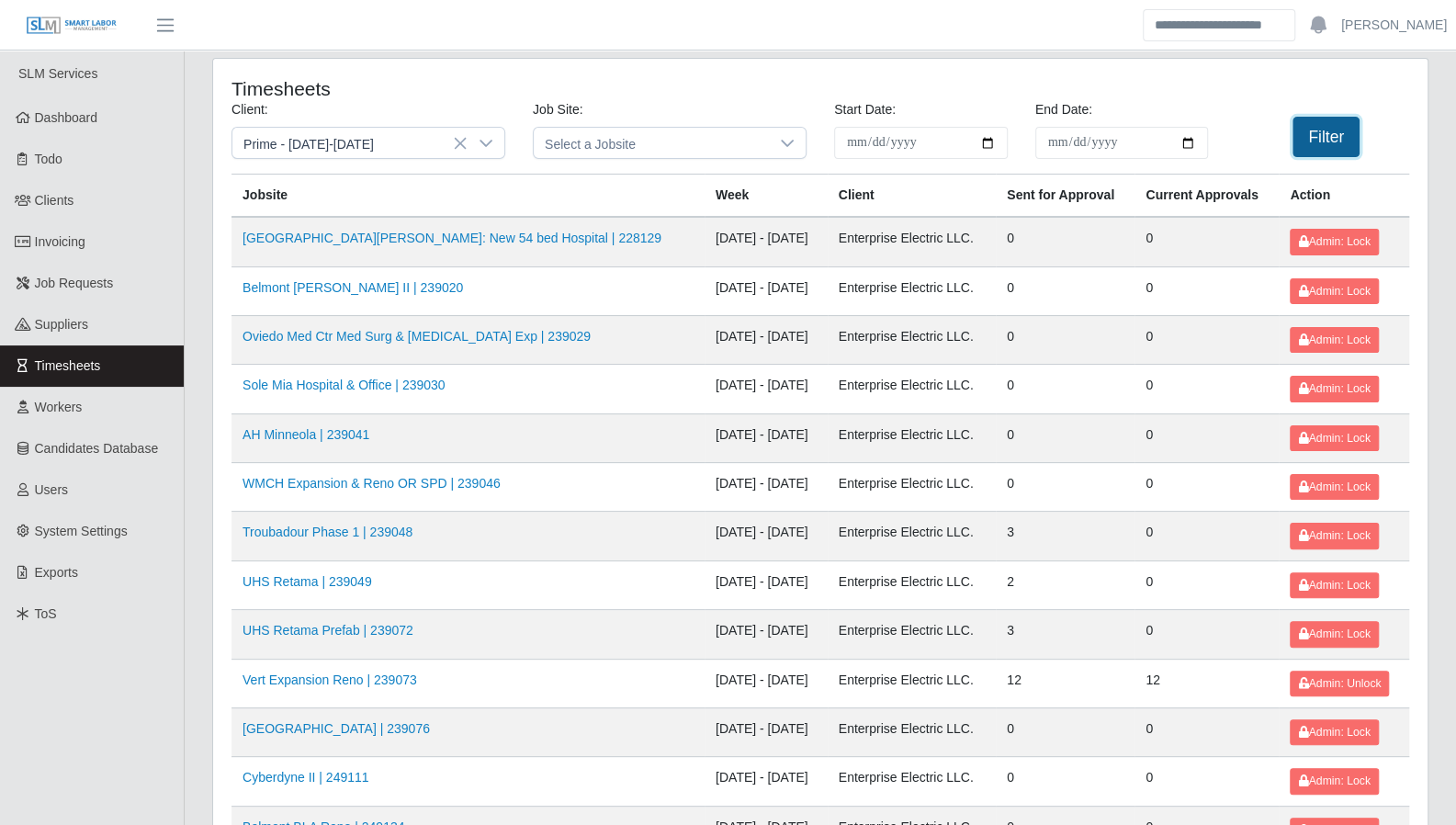
click at [1326, 138] on button "Filter" at bounding box center [1326, 137] width 67 height 41
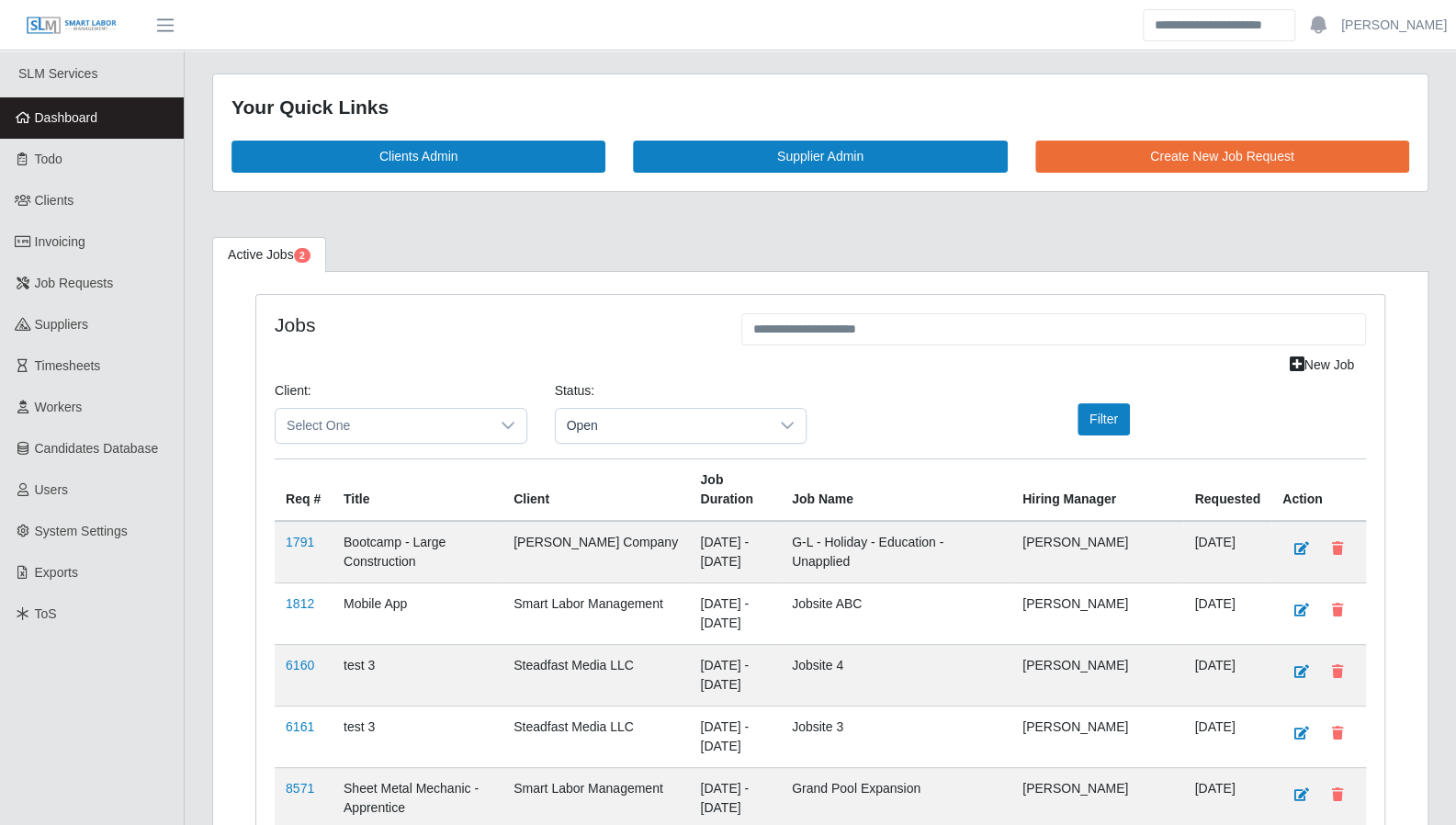
click at [64, 127] on link "Dashboard" at bounding box center [92, 118] width 184 height 42
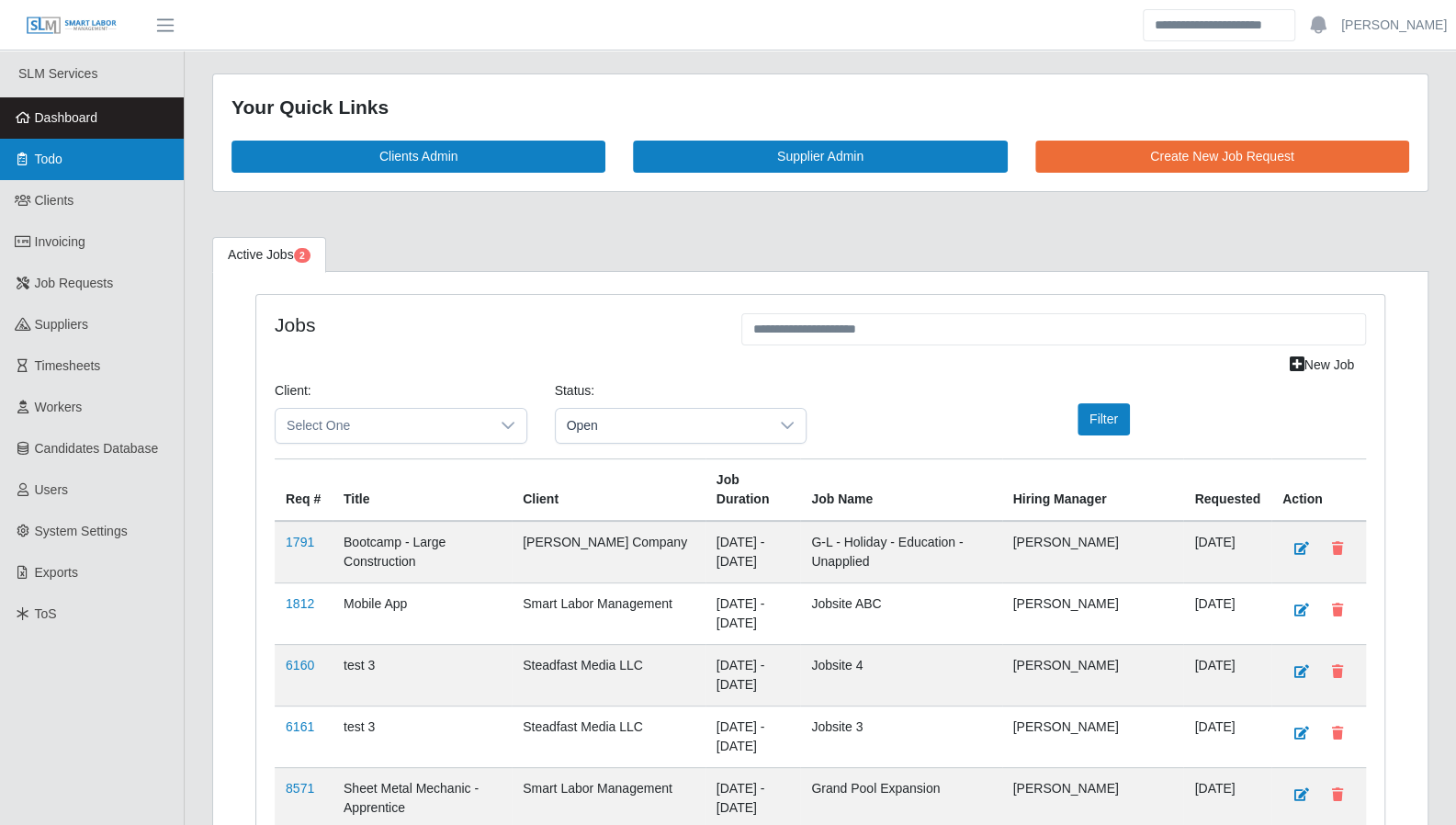
click at [97, 166] on link "Todo" at bounding box center [92, 159] width 184 height 42
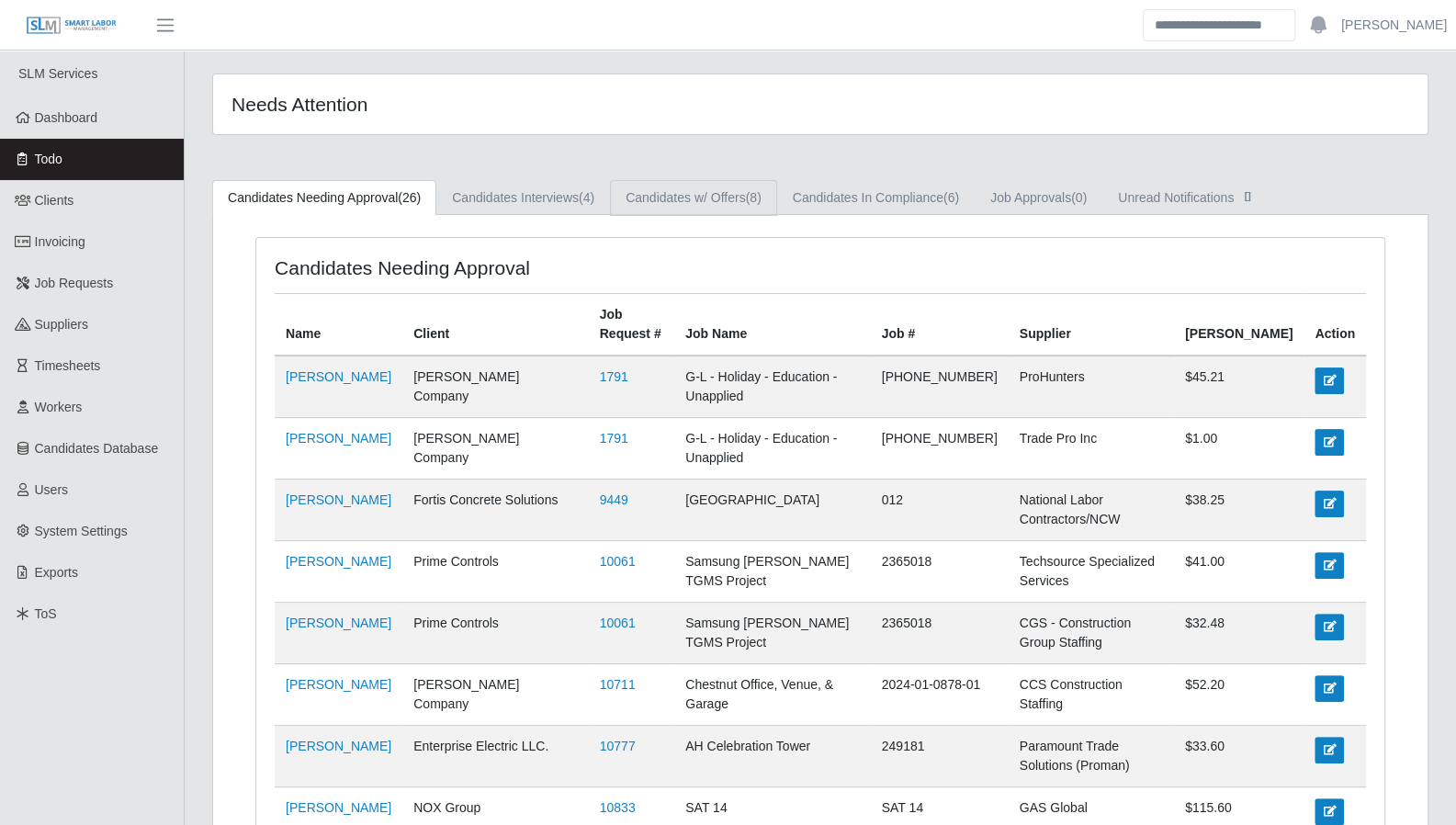
click at [715, 203] on link "Candidates w/ Offers (8)" at bounding box center [693, 197] width 167 height 36
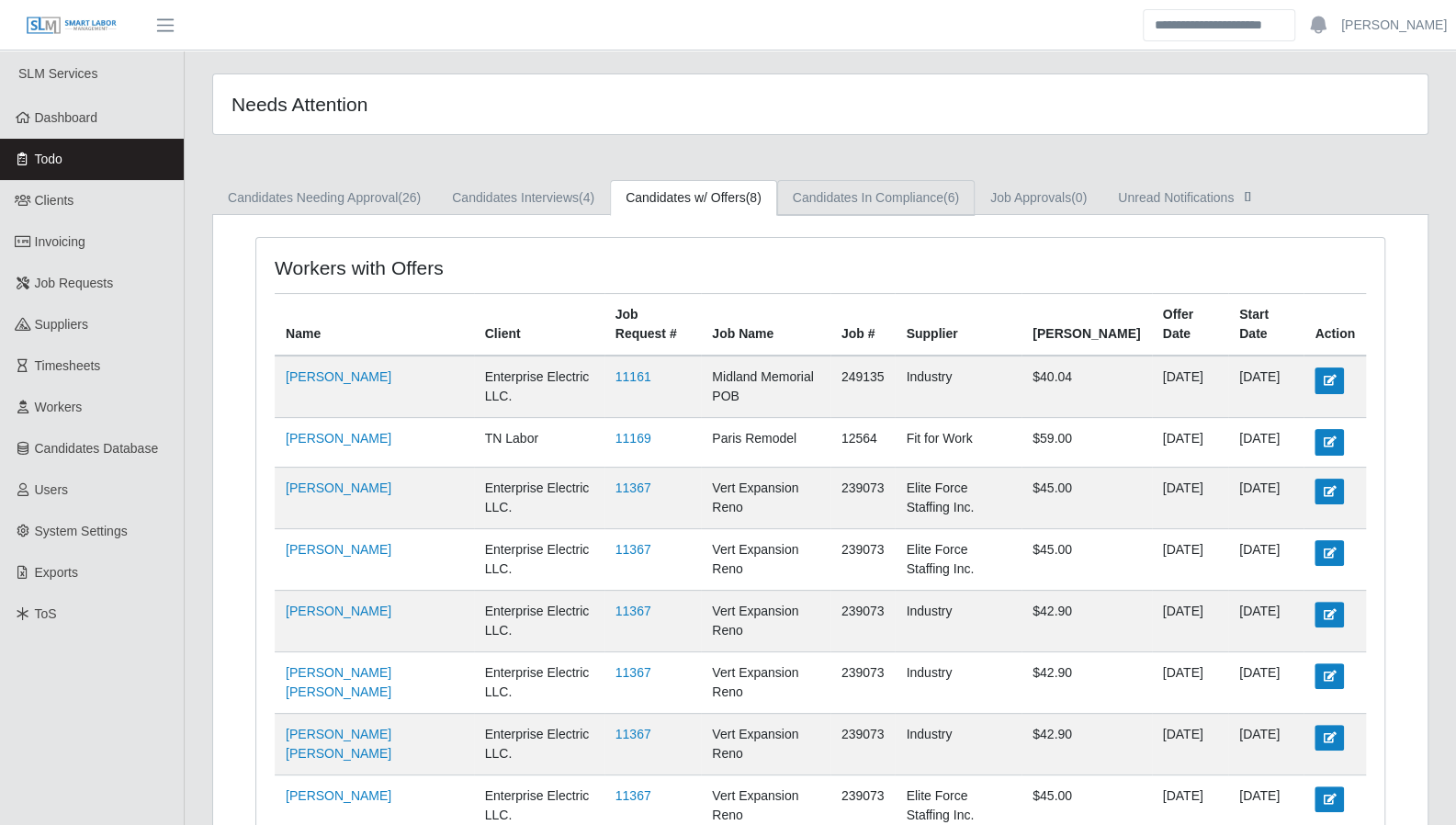
click at [828, 201] on link "Candidates In Compliance (6)" at bounding box center [875, 197] width 197 height 36
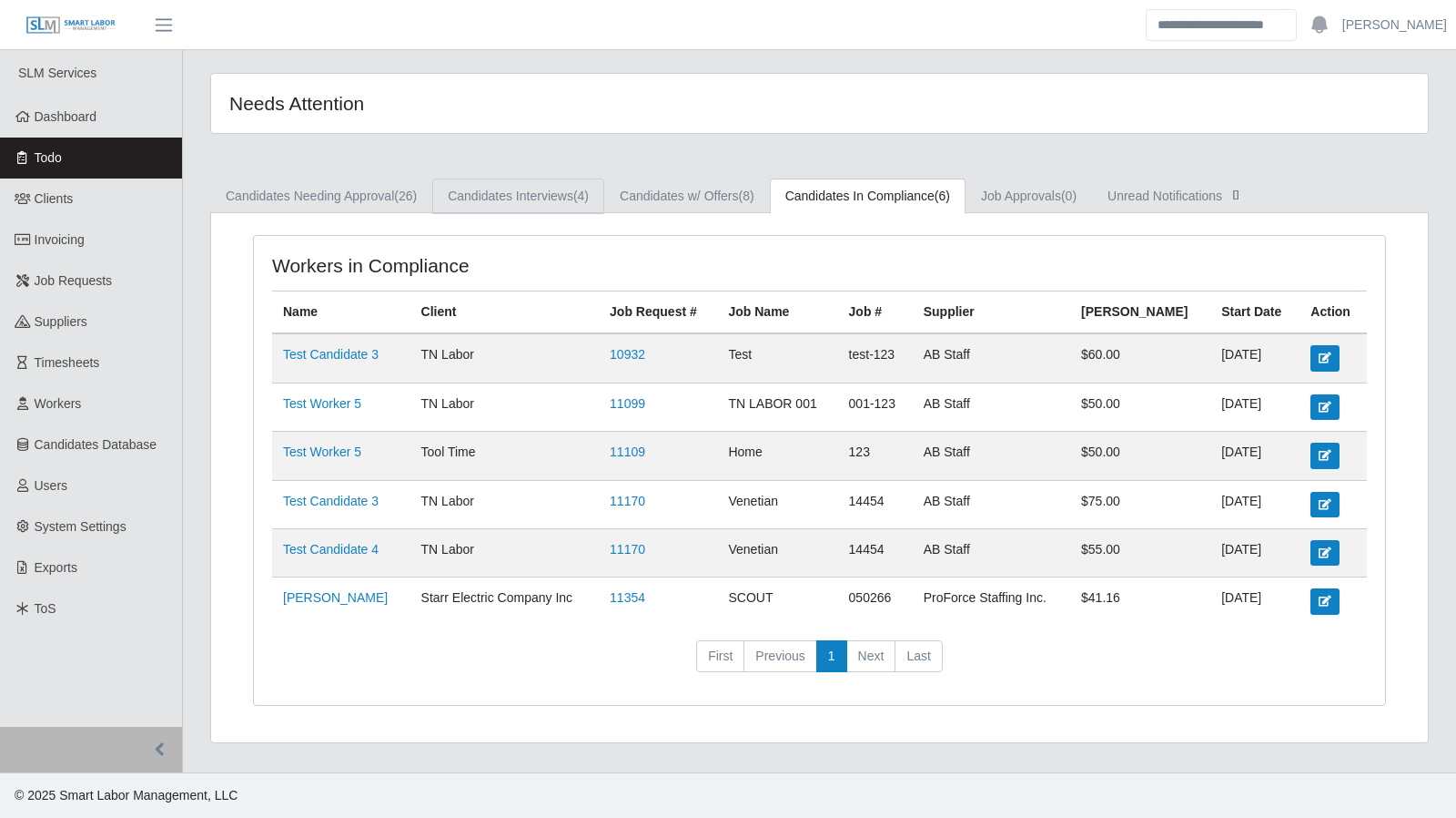
click at [533, 201] on link "Candidates Interviews (4)" at bounding box center [519, 195] width 172 height 35
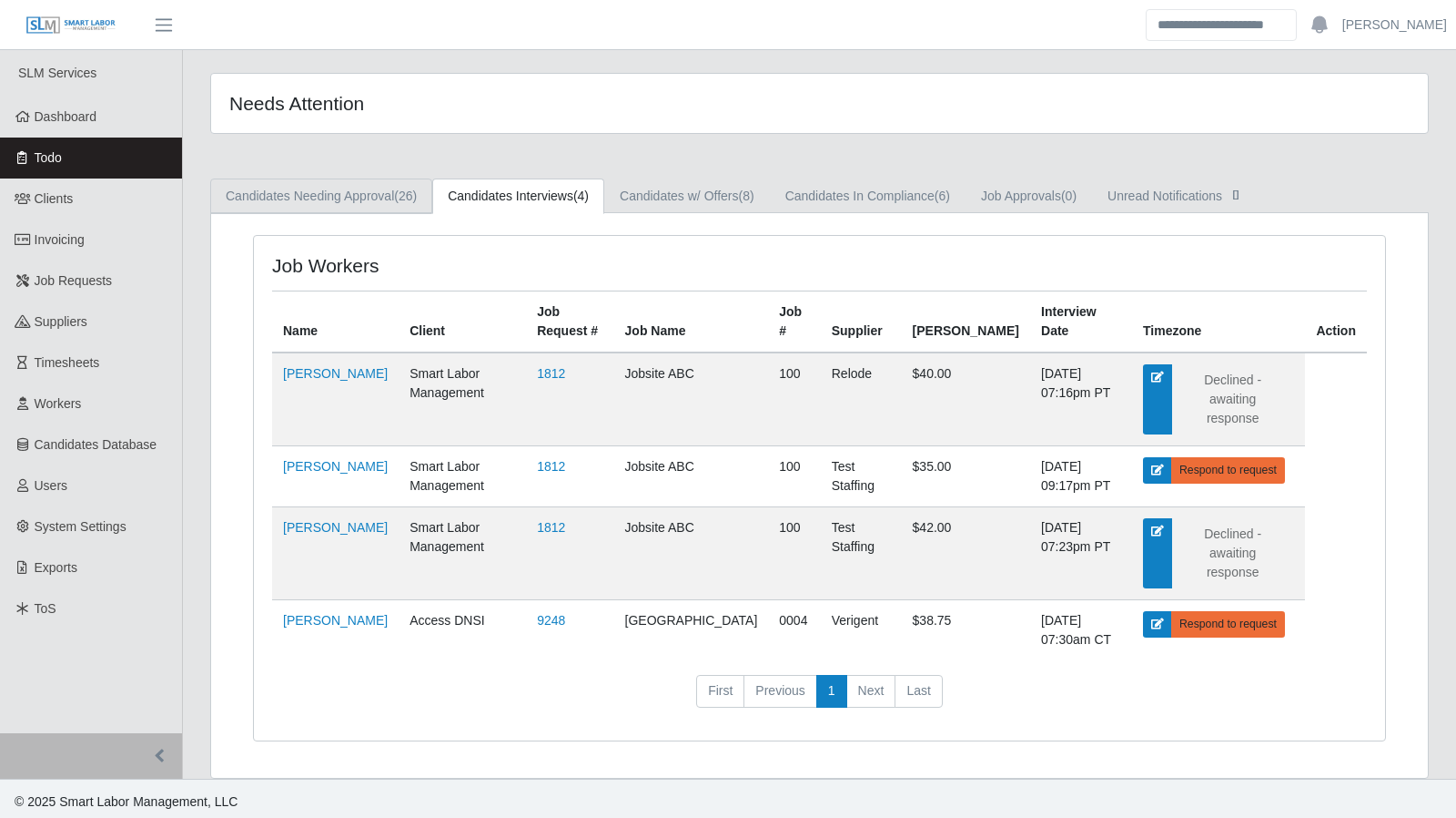
click at [378, 201] on link "Candidates Needing Approval (26)" at bounding box center [322, 195] width 222 height 35
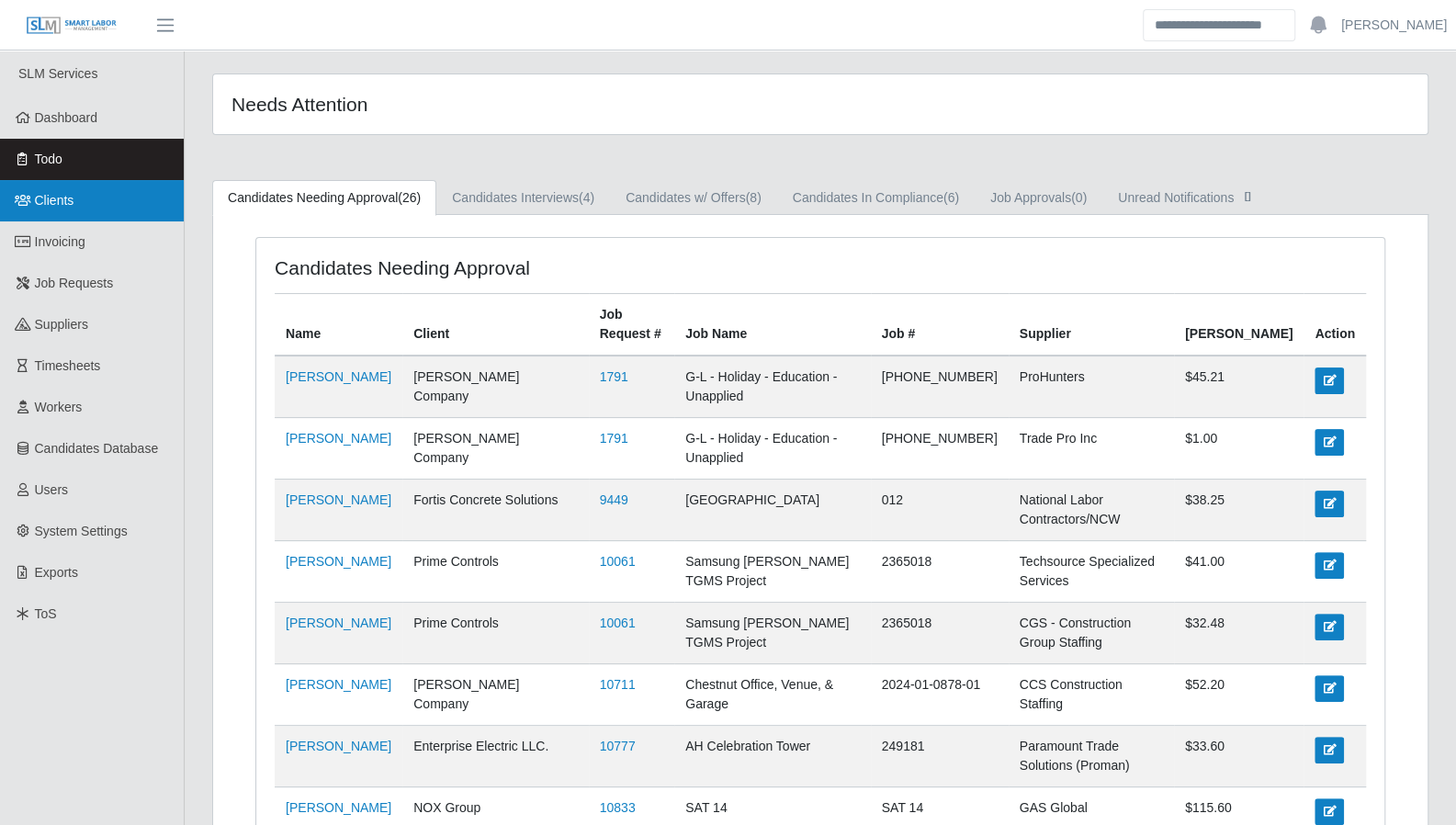
click at [68, 218] on link "Clients" at bounding box center [92, 200] width 184 height 42
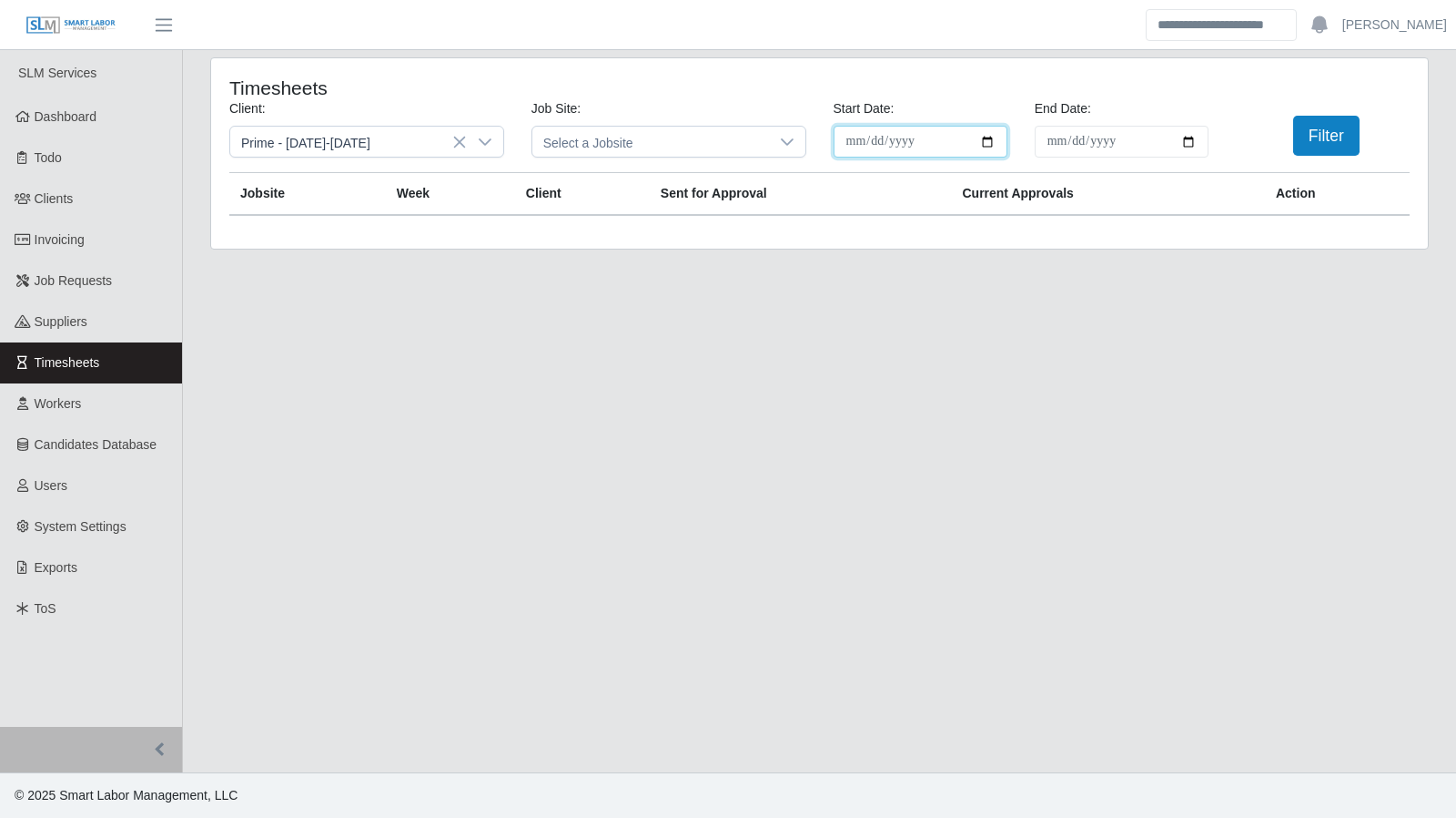
click at [992, 141] on input "**********" at bounding box center [921, 141] width 174 height 32
click at [1333, 134] on button "Filter" at bounding box center [1326, 136] width 66 height 40
click at [489, 147] on icon at bounding box center [484, 142] width 14 height 14
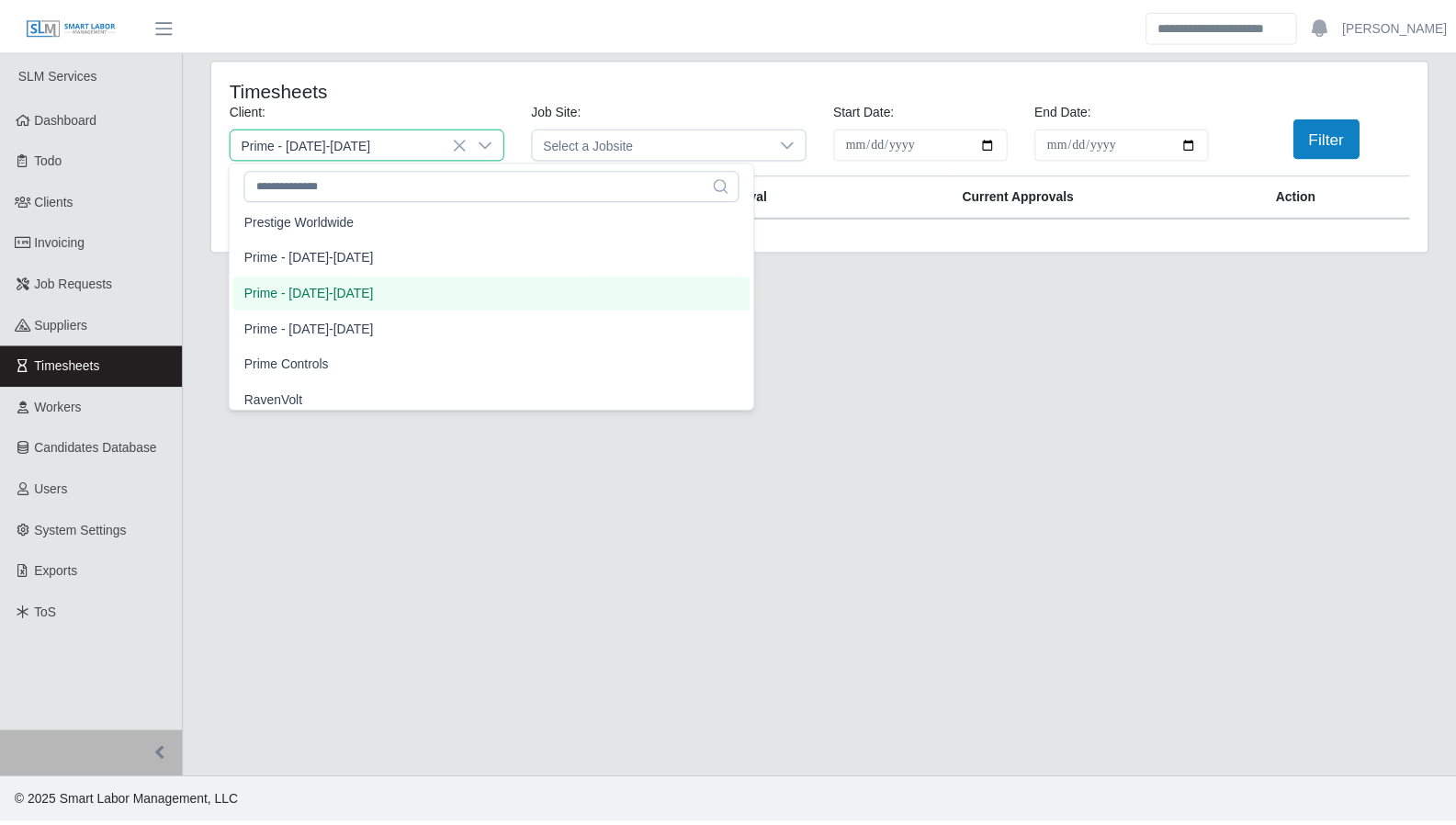
scroll to position [1583, 0]
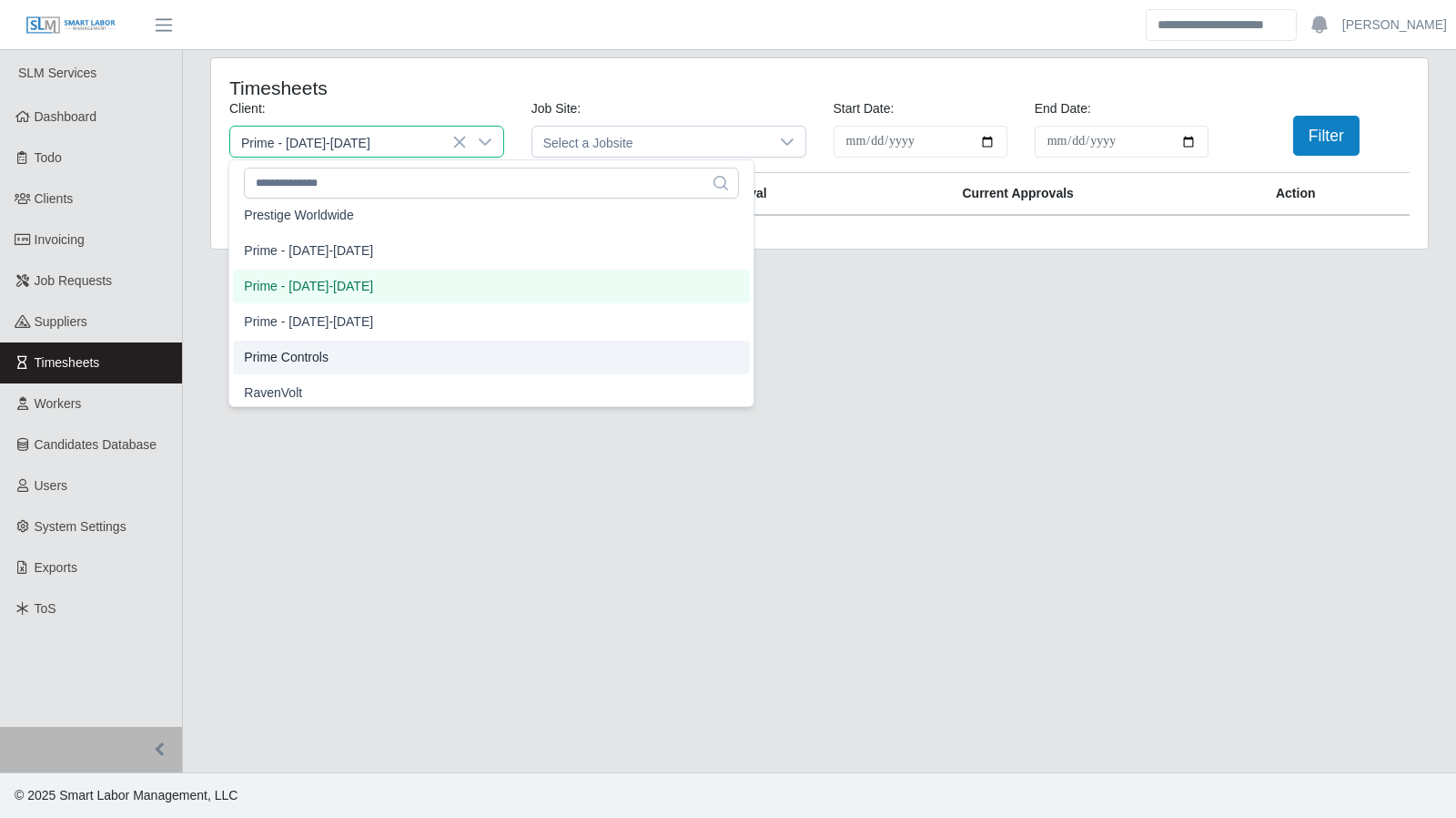
click at [360, 358] on li "Prime Controls" at bounding box center [491, 357] width 517 height 34
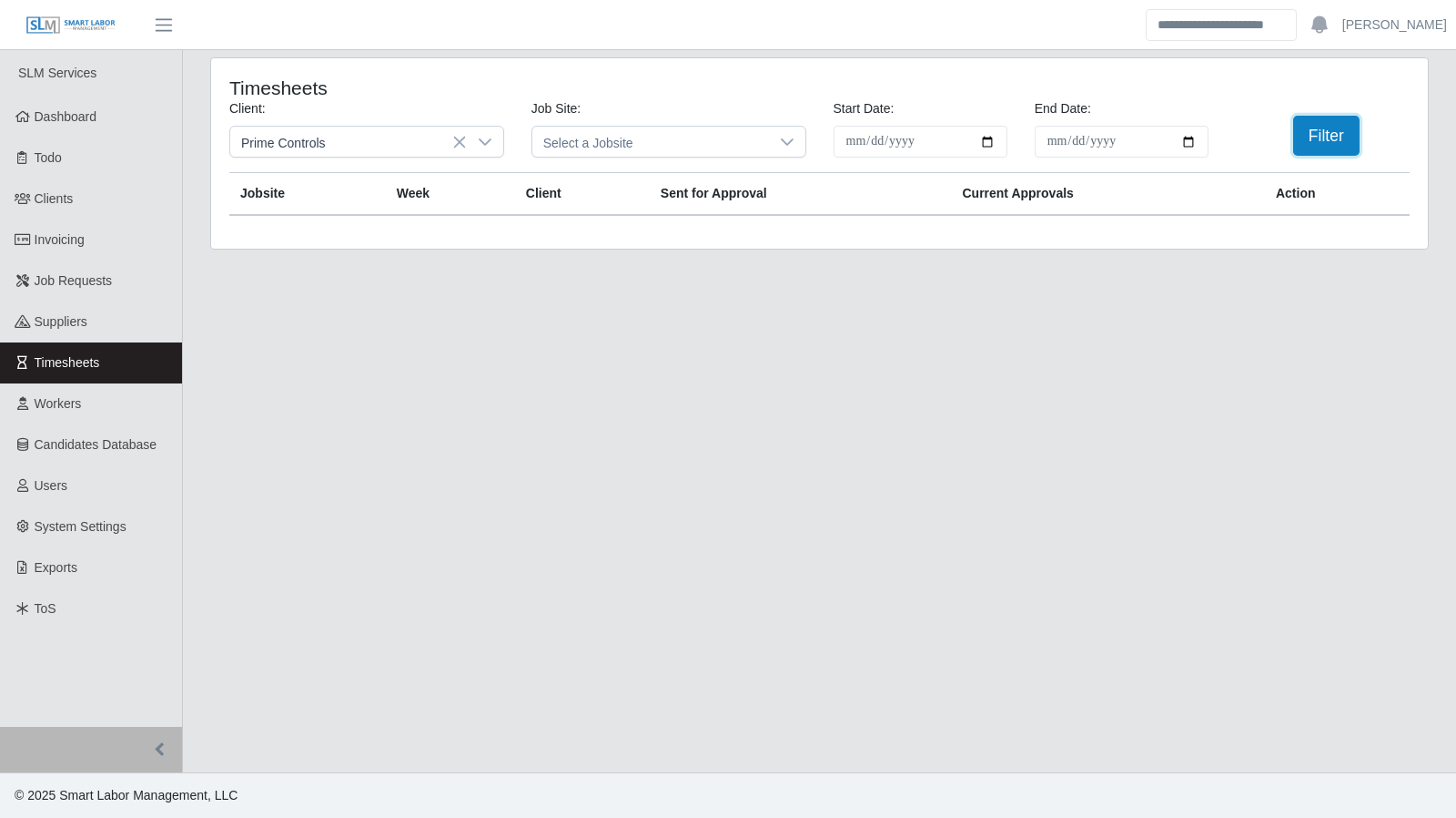
click at [1322, 139] on button "Filter" at bounding box center [1326, 136] width 66 height 40
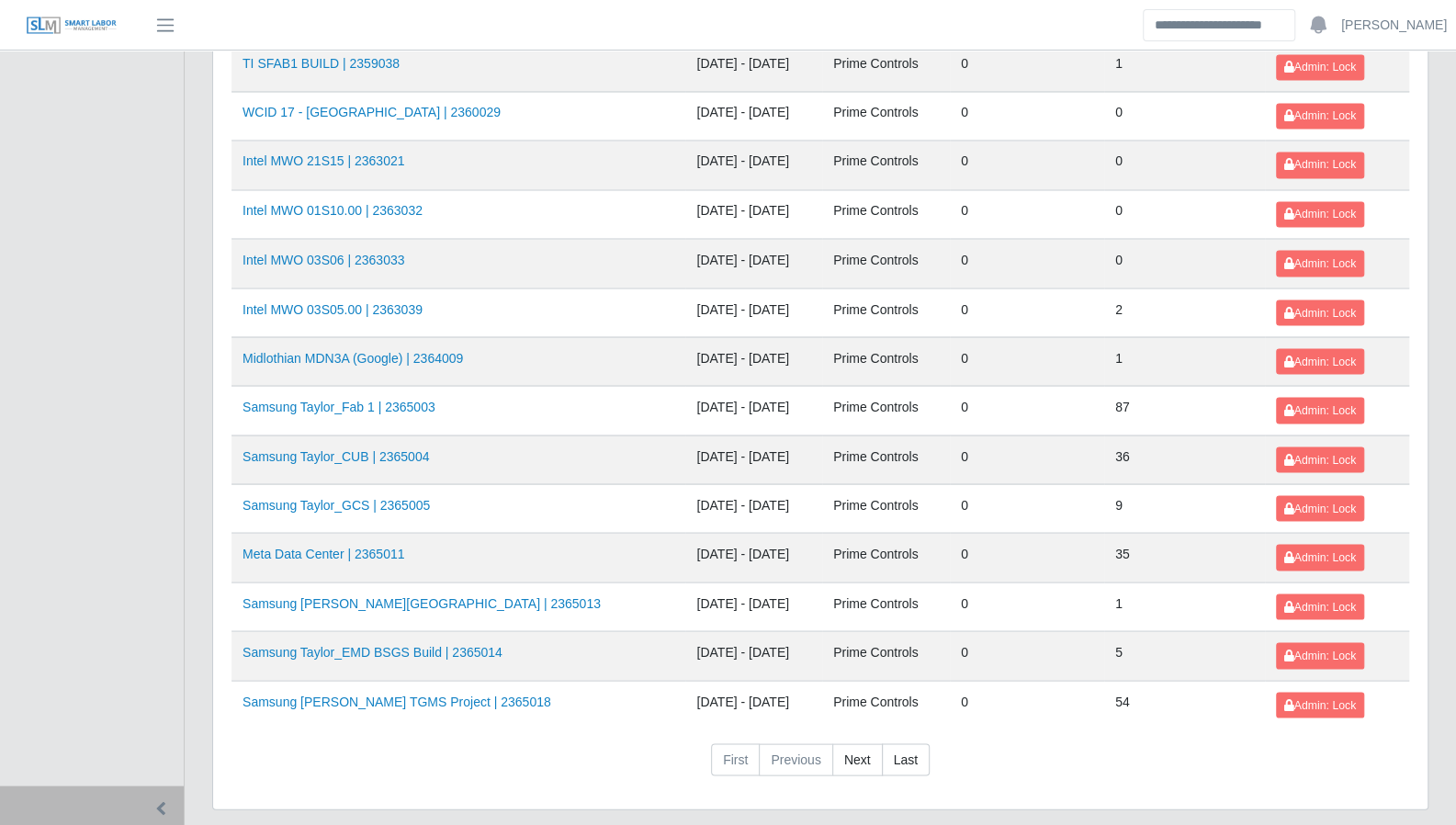
scroll to position [1945, 0]
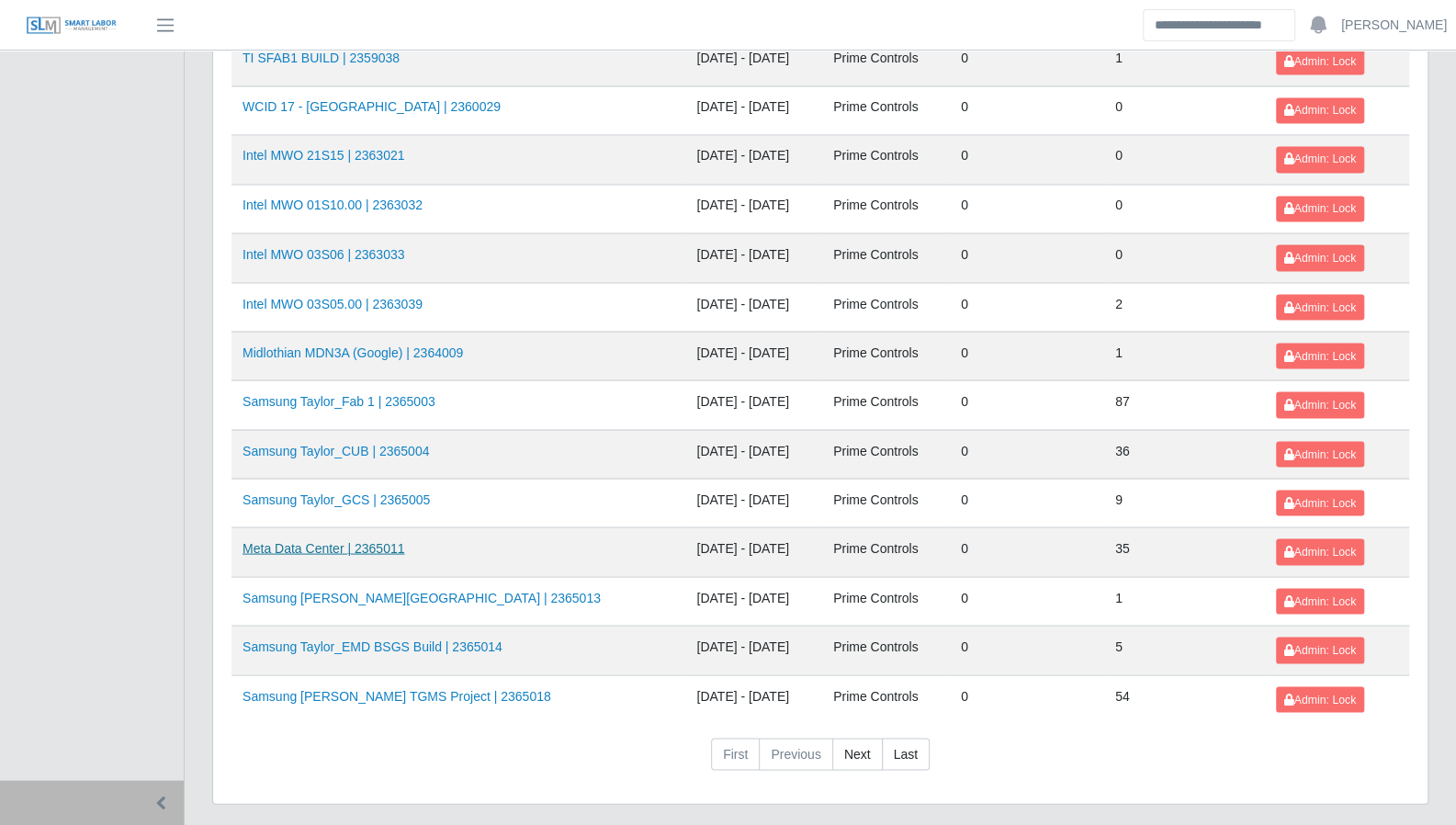
click at [342, 540] on link "Meta Data Center | 2365011" at bounding box center [323, 547] width 161 height 14
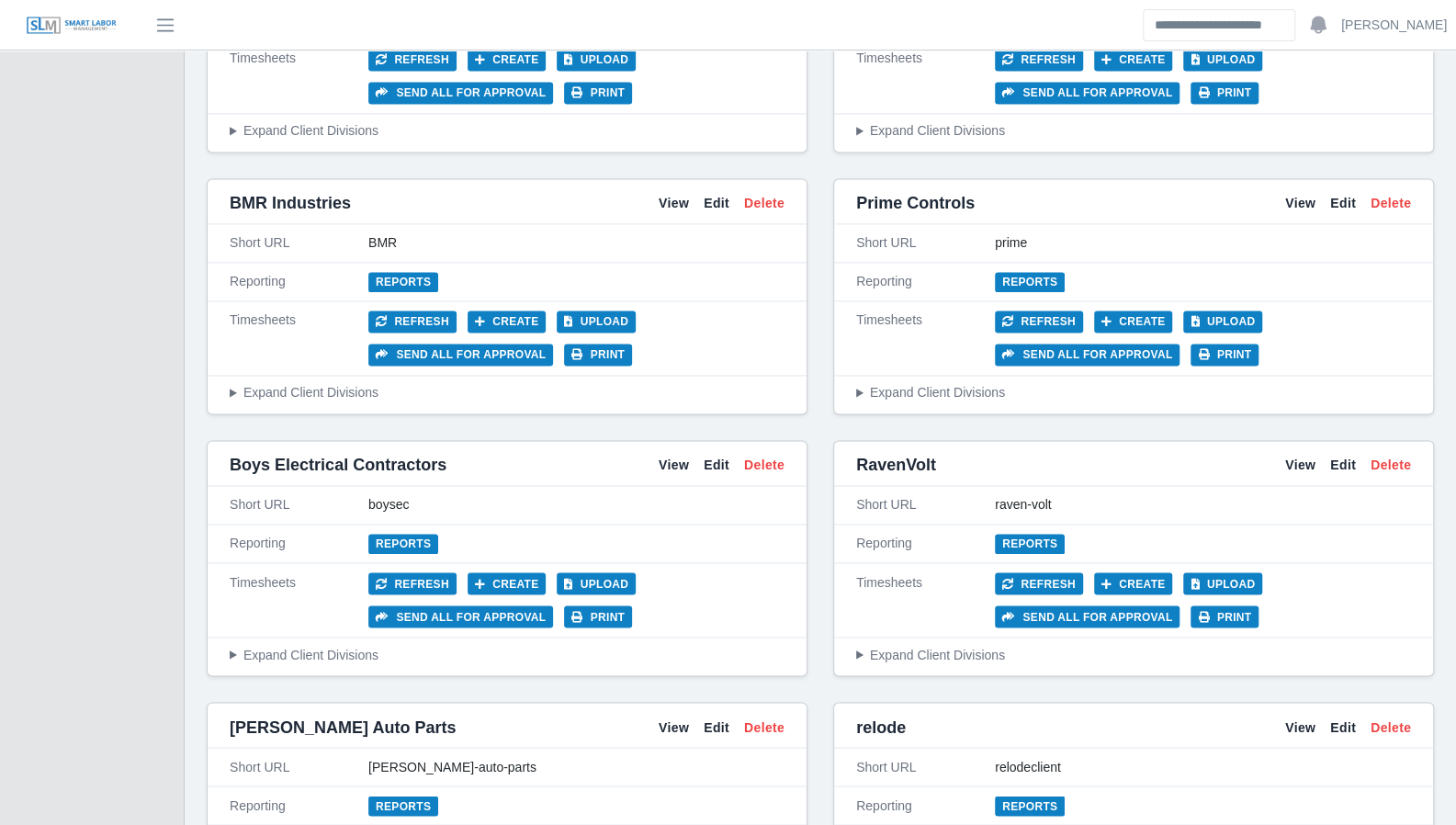
scroll to position [1624, 0]
click at [1038, 271] on link "Reports" at bounding box center [1030, 281] width 70 height 20
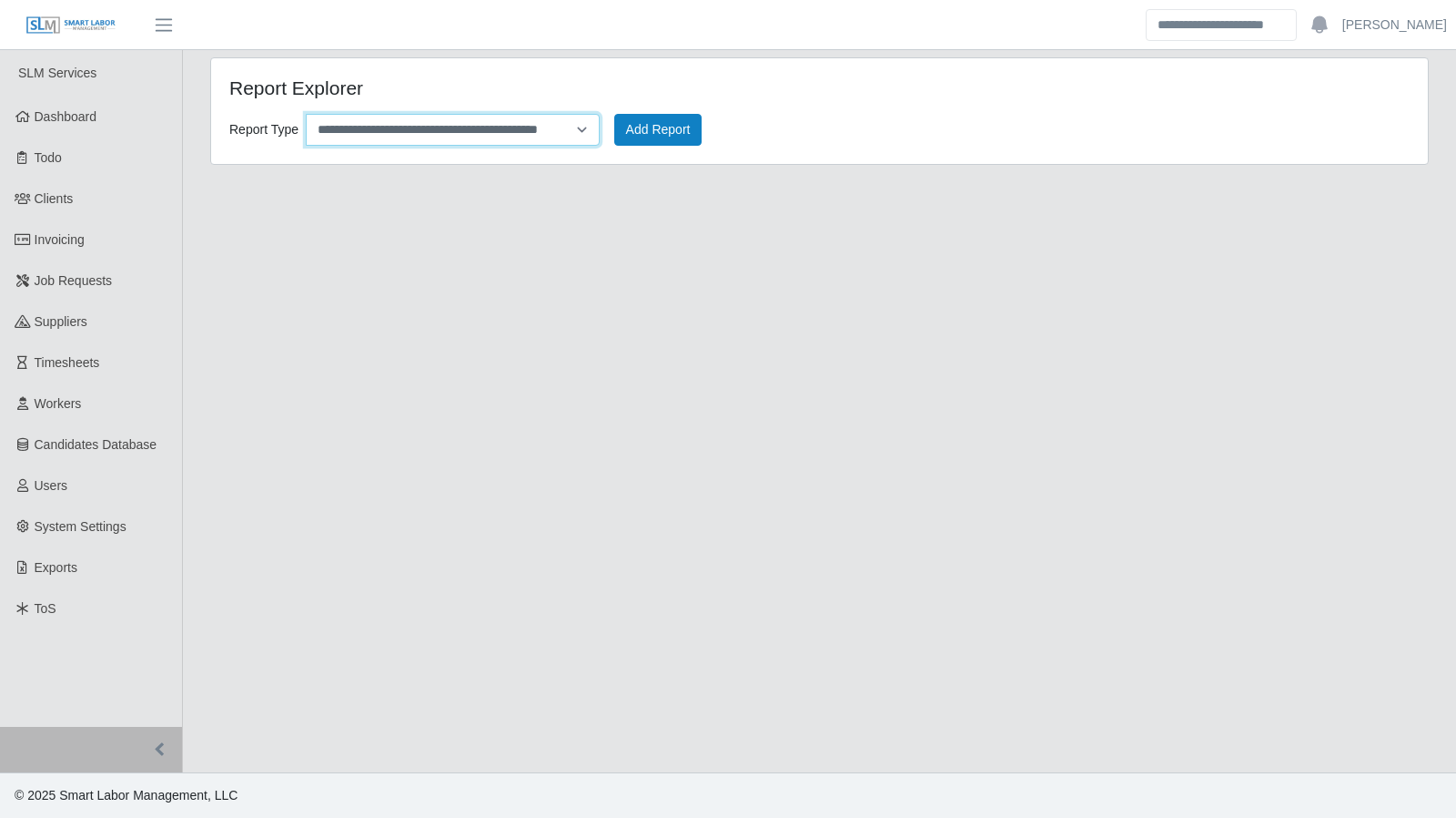
click at [580, 137] on select "**********" at bounding box center [452, 129] width 294 height 32
click at [632, 130] on button "Add Report" at bounding box center [659, 129] width 88 height 32
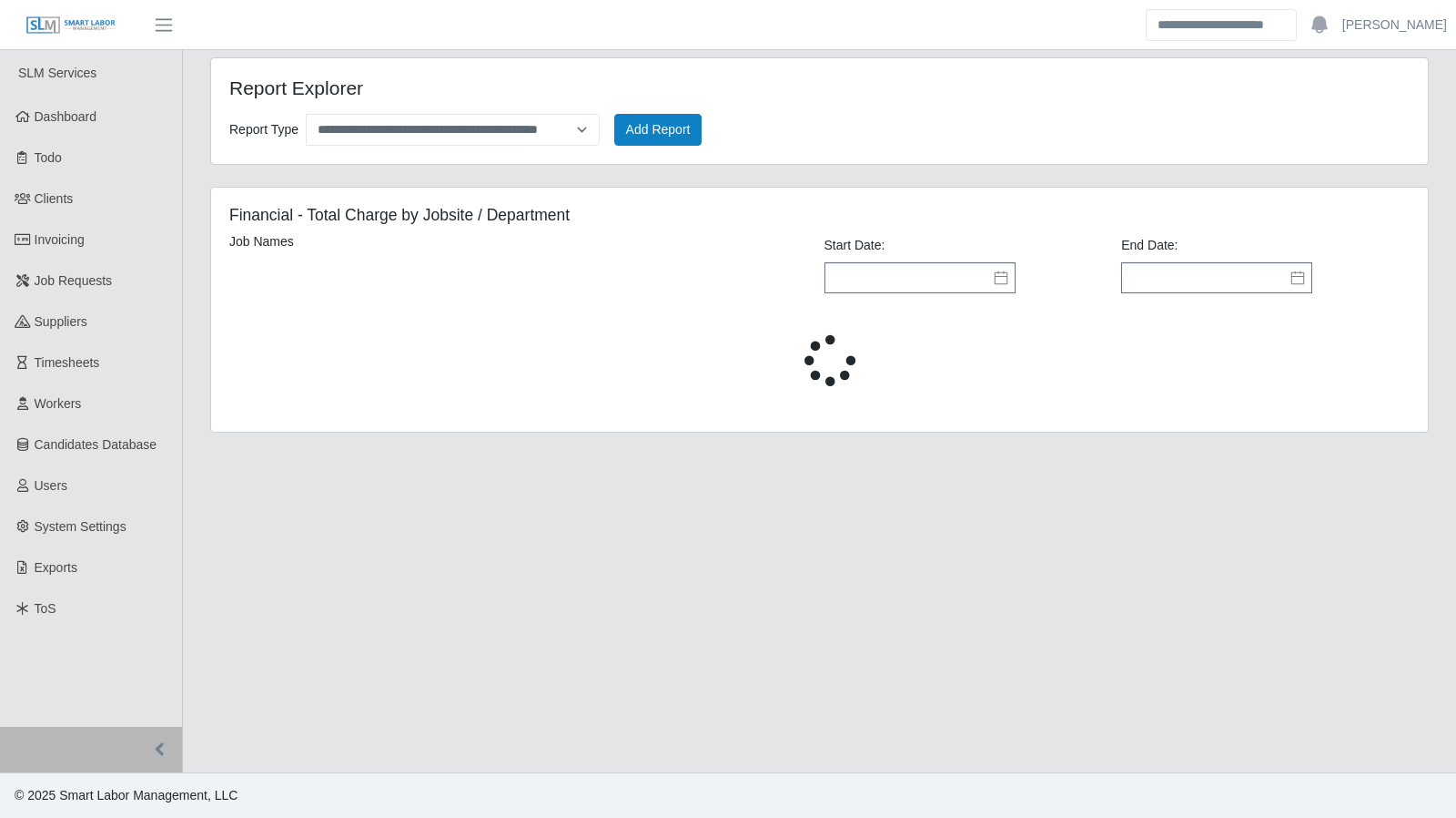
click at [1003, 282] on icon at bounding box center [1000, 277] width 14 height 14
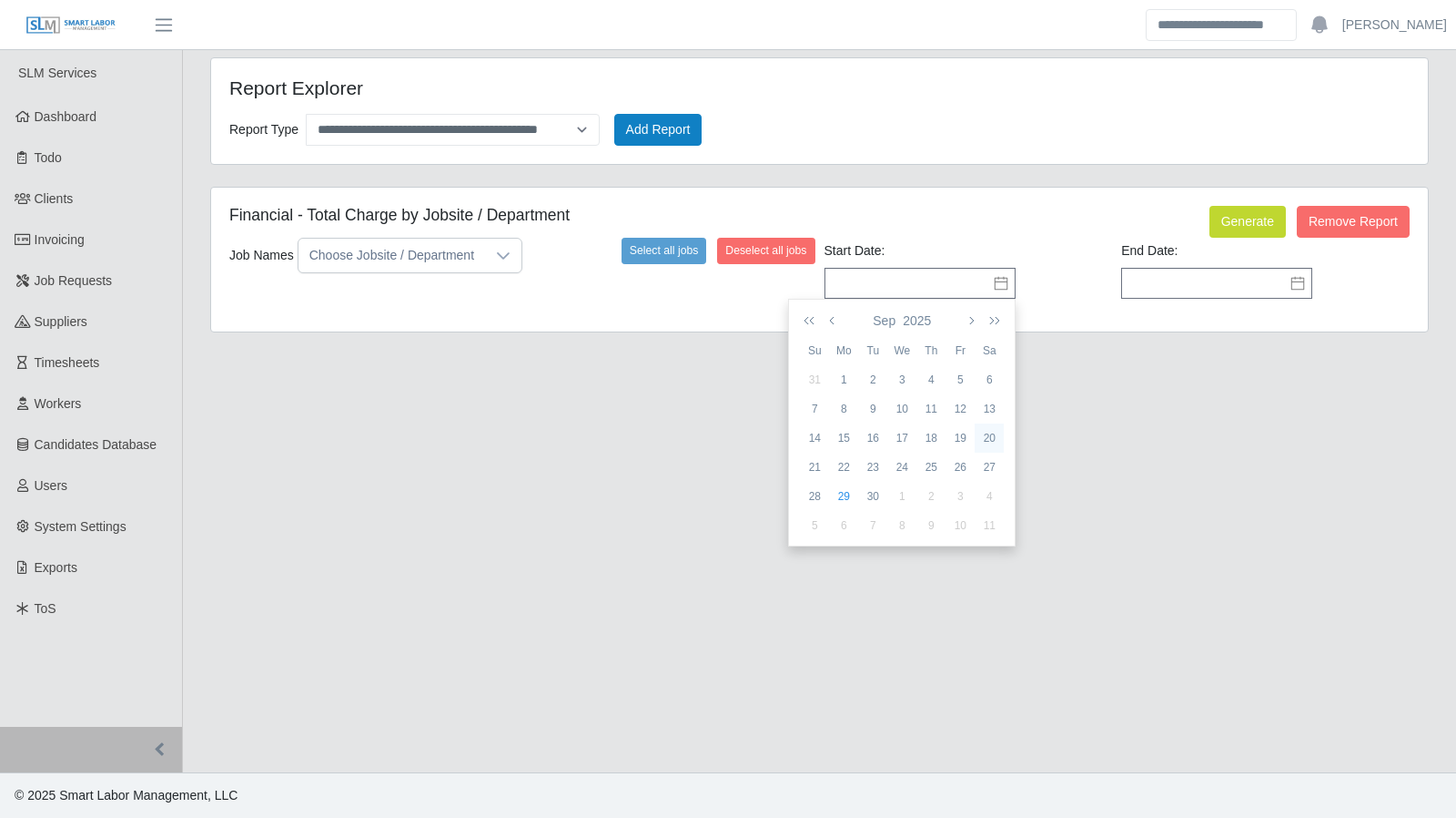
click at [988, 433] on div "20" at bounding box center [989, 438] width 29 height 16
type input "**********"
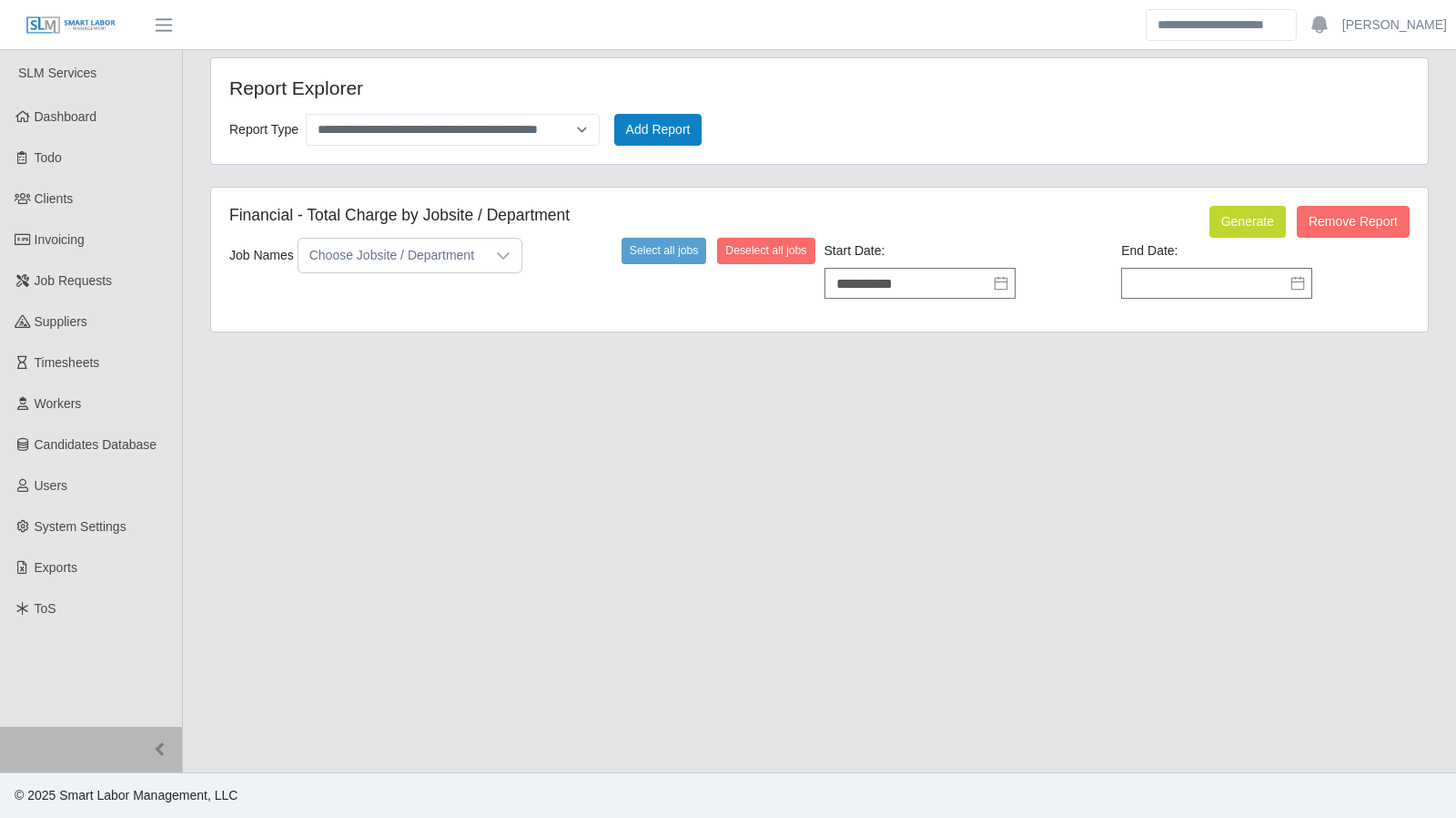
click at [1296, 280] on icon at bounding box center [1297, 284] width 12 height 13
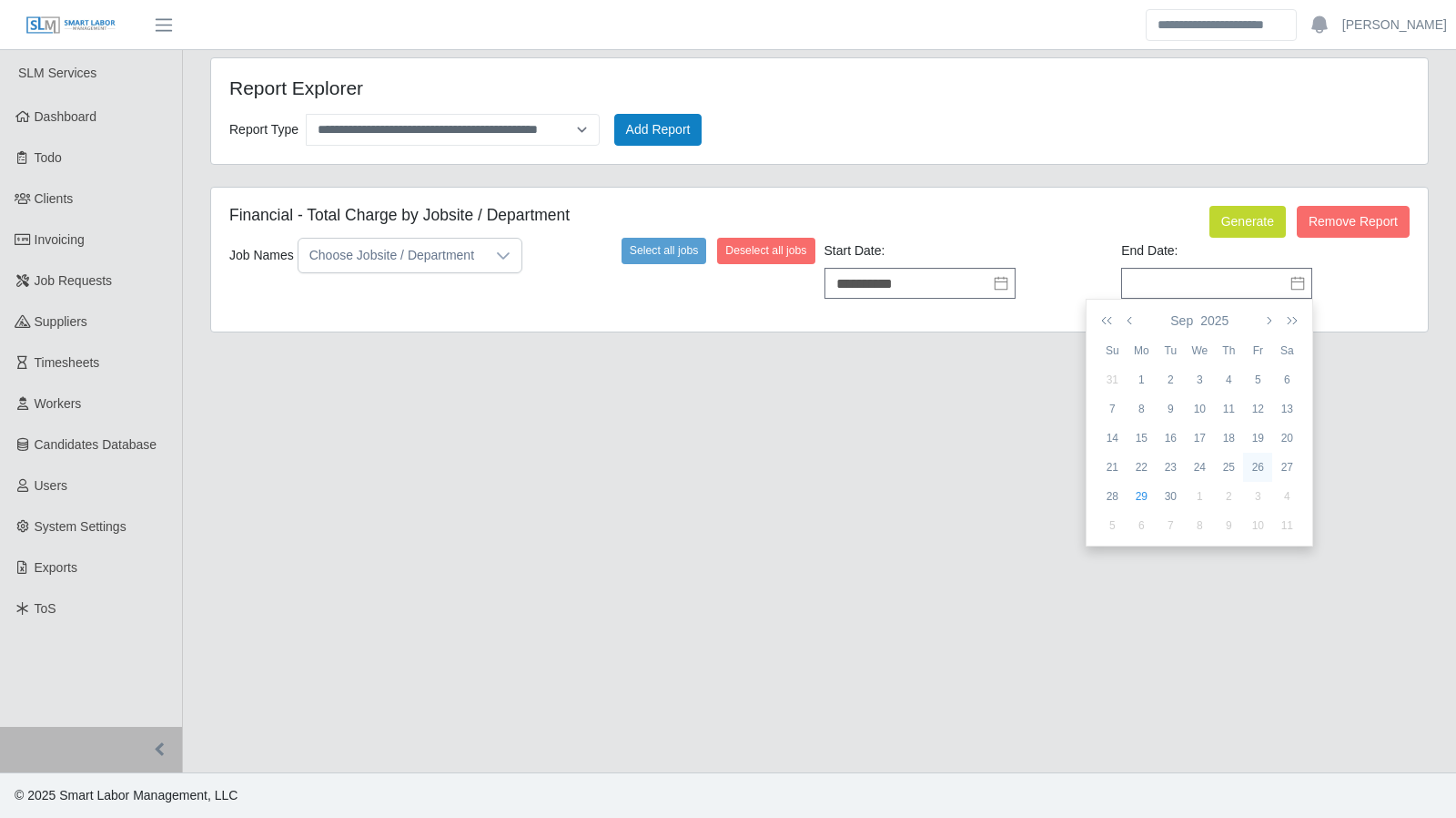
click at [1252, 469] on div "26" at bounding box center [1258, 466] width 29 height 16
type input "**********"
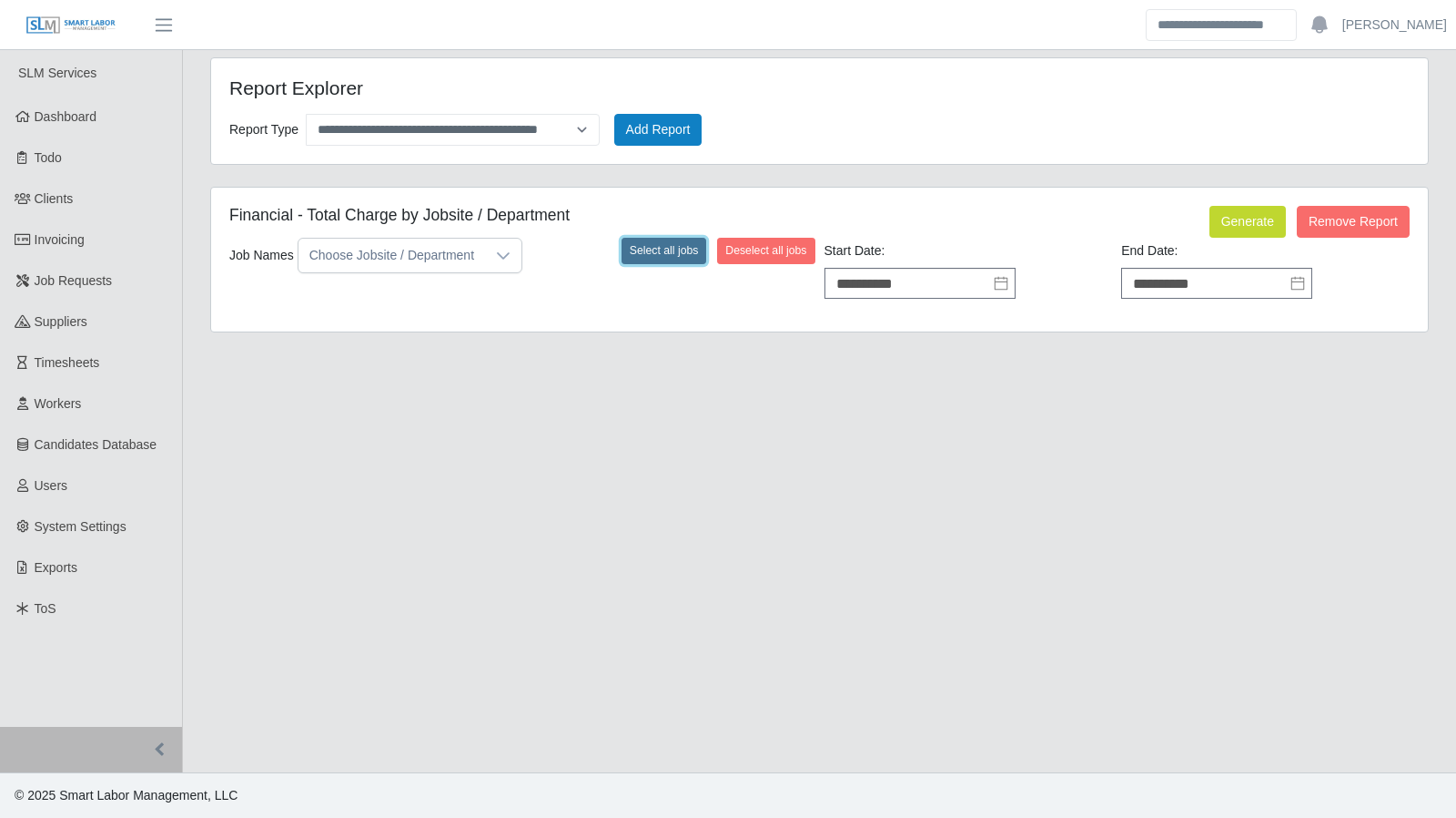
click at [658, 260] on button "Select all jobs" at bounding box center [663, 250] width 85 height 26
drag, startPoint x: 1202, startPoint y: 221, endPoint x: 1216, endPoint y: 226, distance: 14.9
click at [1205, 222] on div "Generate Remove Report" at bounding box center [1222, 221] width 402 height 32
click at [1223, 229] on button "Generate" at bounding box center [1247, 221] width 77 height 32
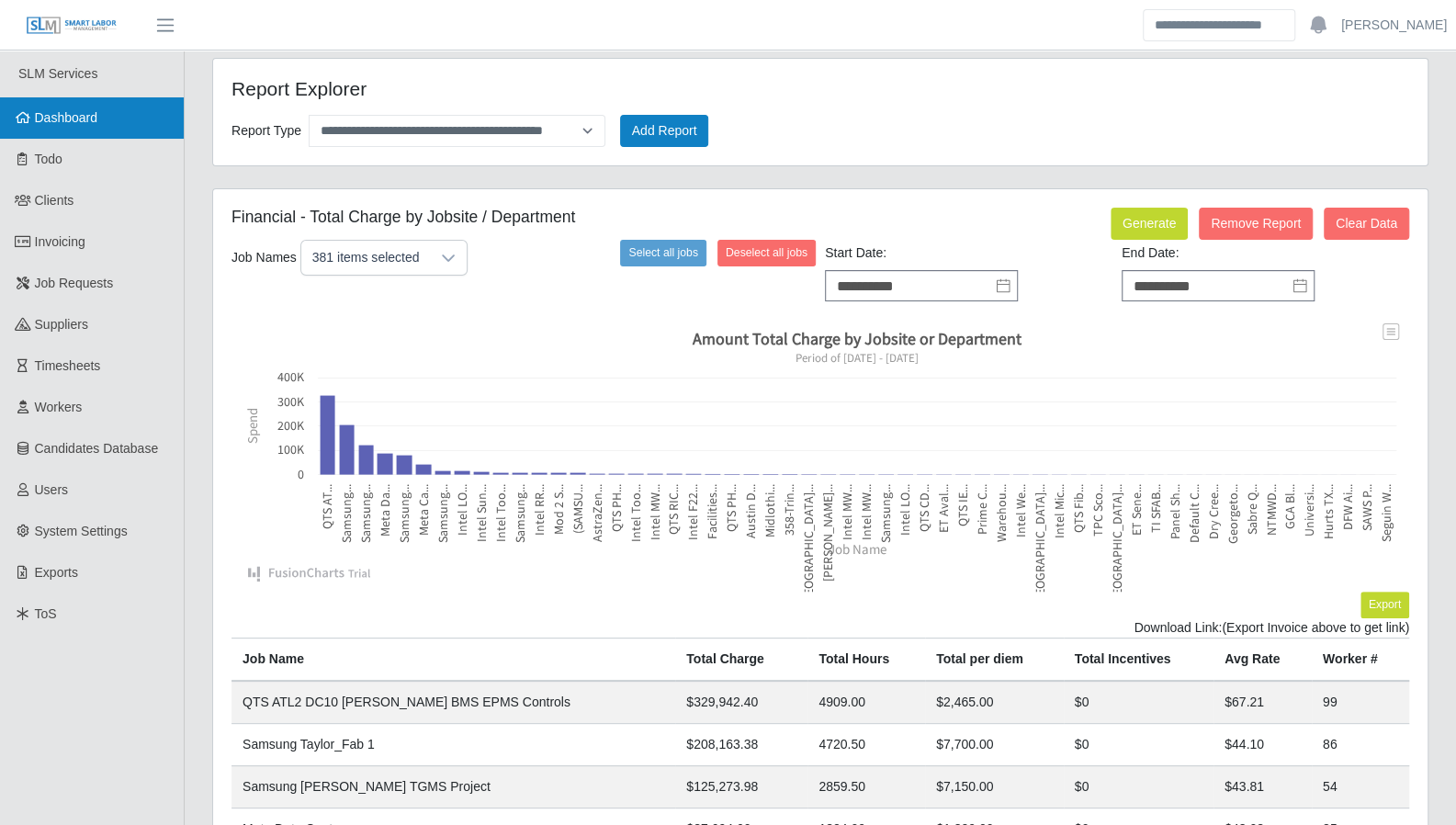
click at [65, 116] on span "Dashboard" at bounding box center [67, 117] width 64 height 14
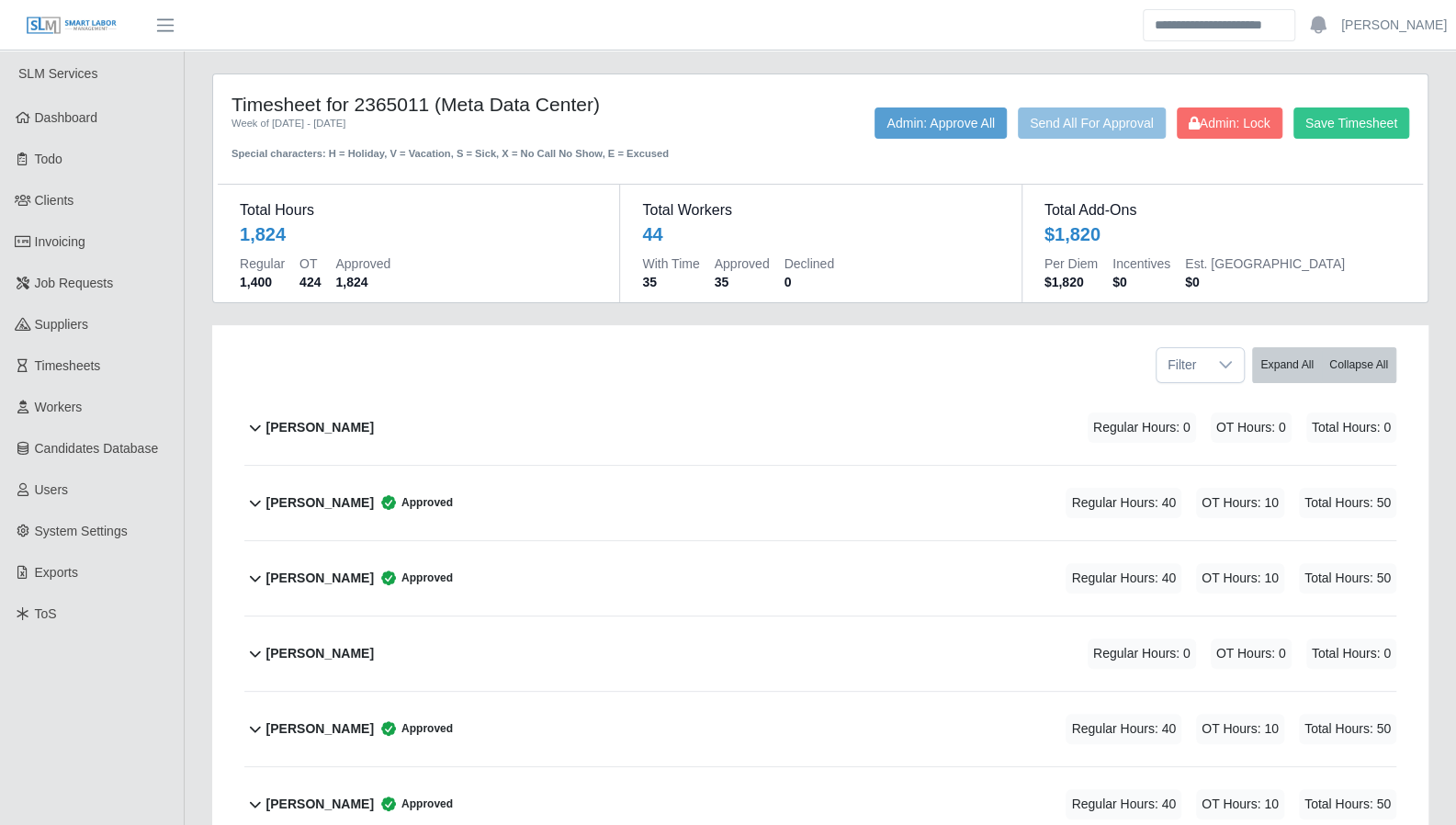
click at [259, 500] on icon at bounding box center [255, 503] width 11 height 7
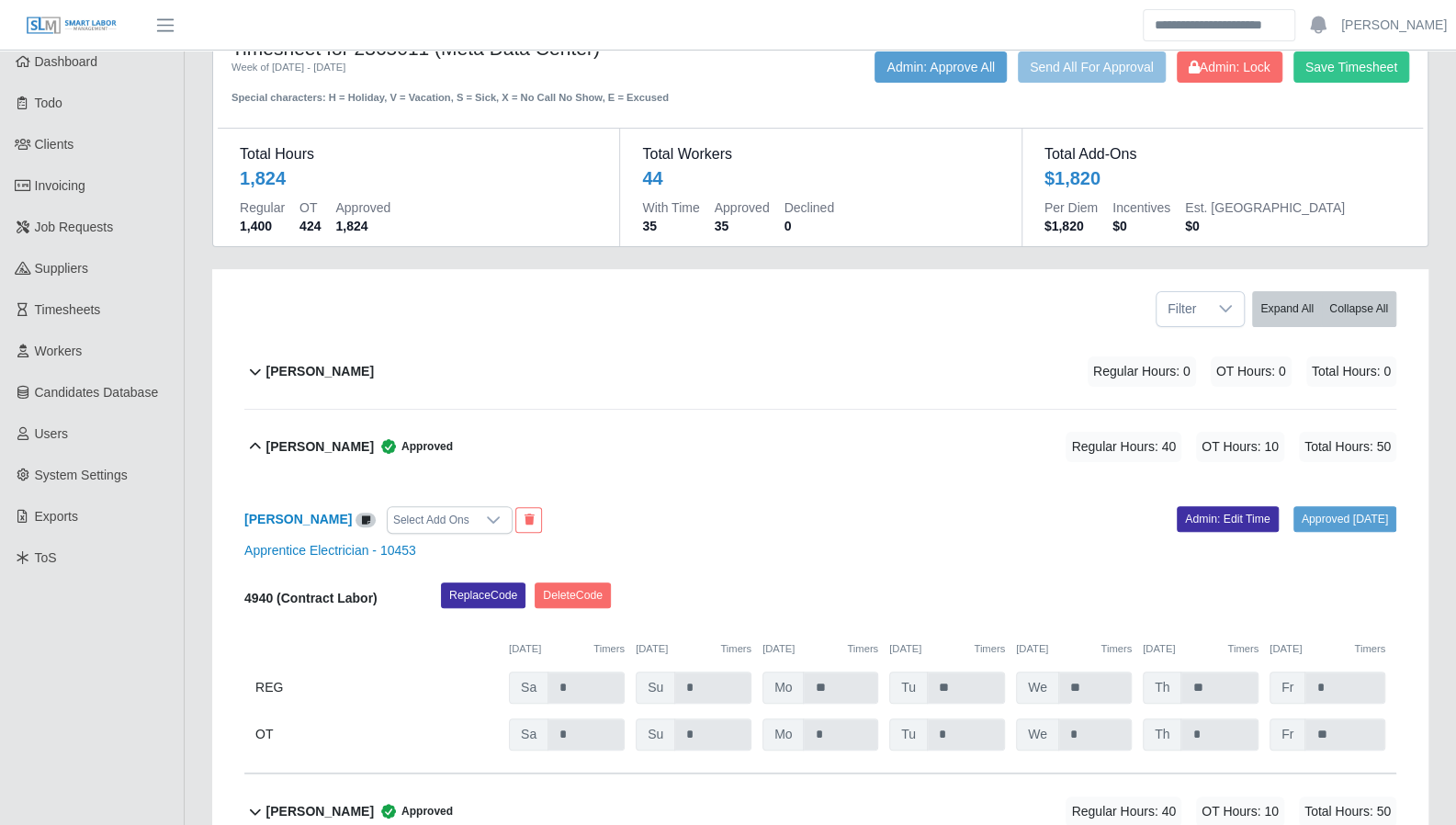
scroll to position [68, 0]
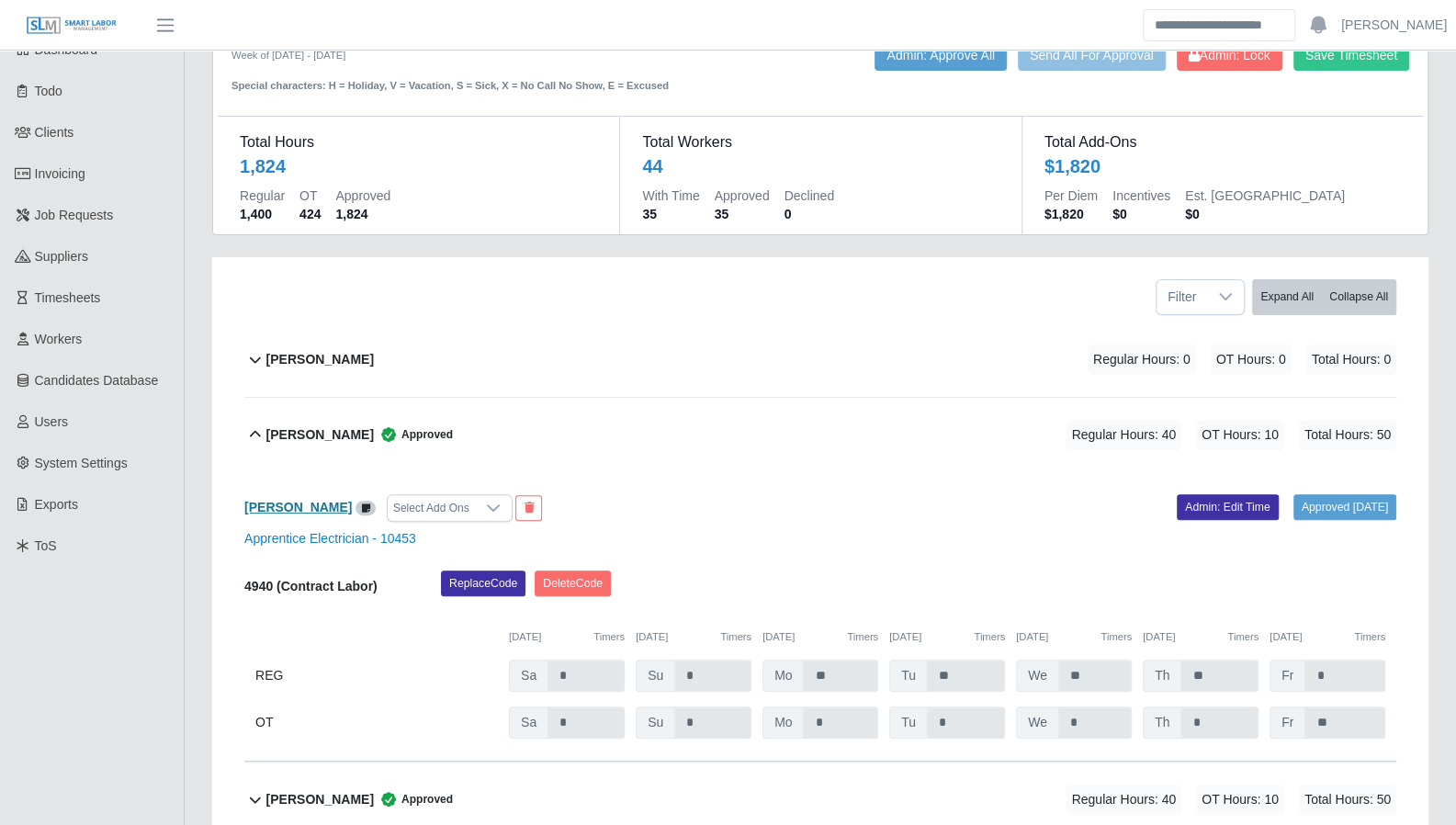
click at [265, 502] on b "[PERSON_NAME]" at bounding box center [298, 506] width 107 height 14
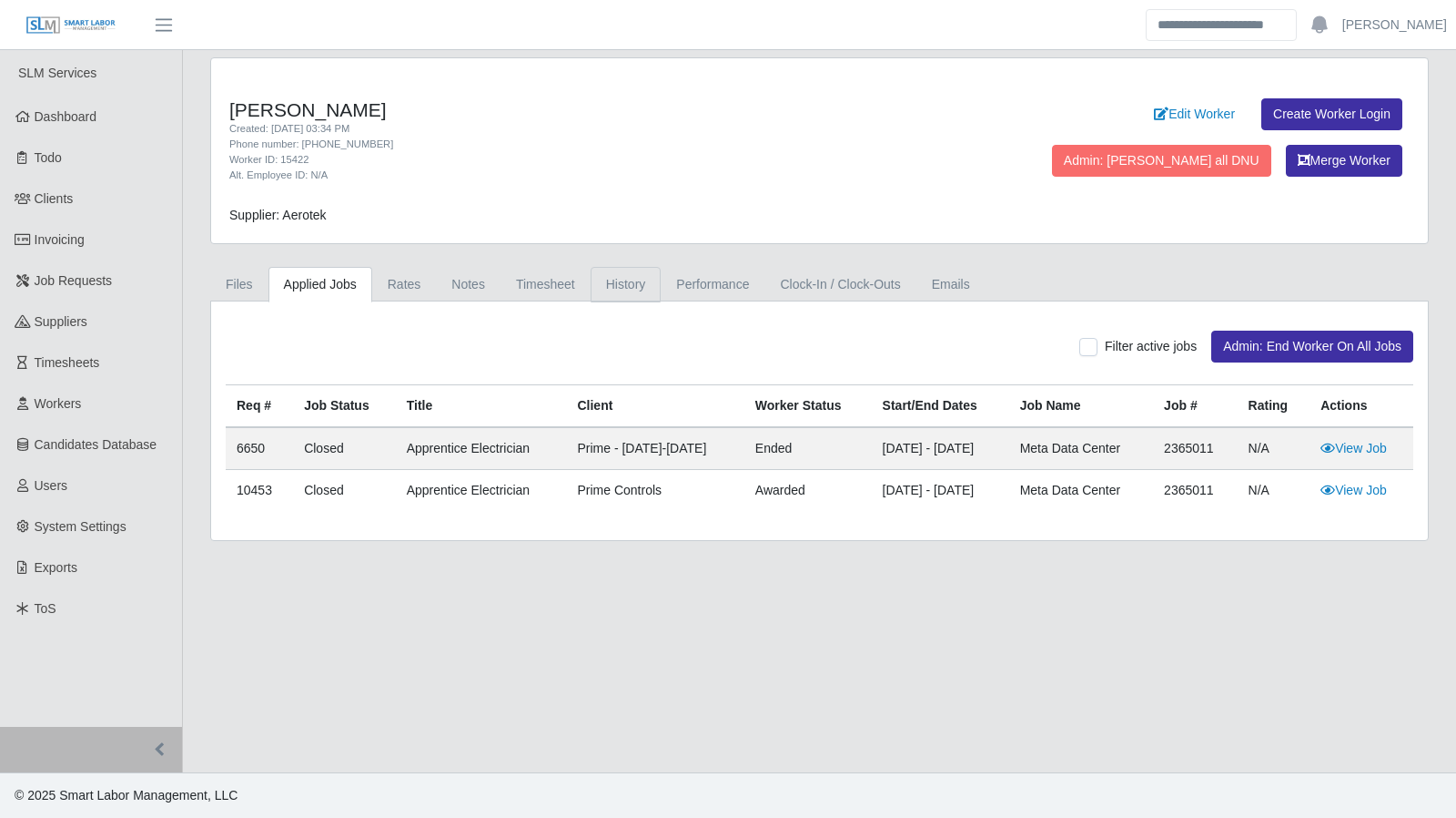
click at [605, 285] on link "History" at bounding box center [626, 284] width 71 height 35
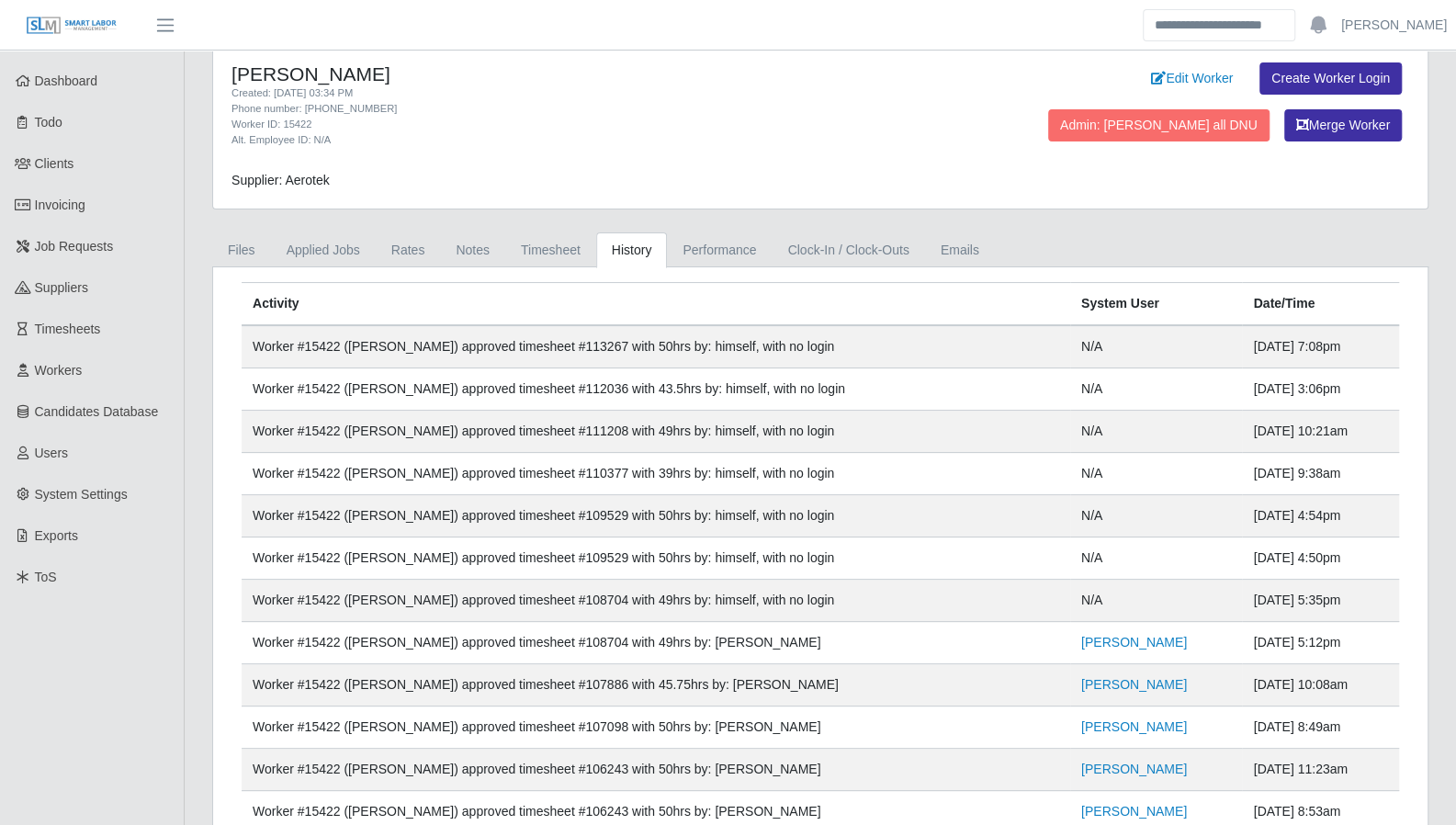
scroll to position [46, 0]
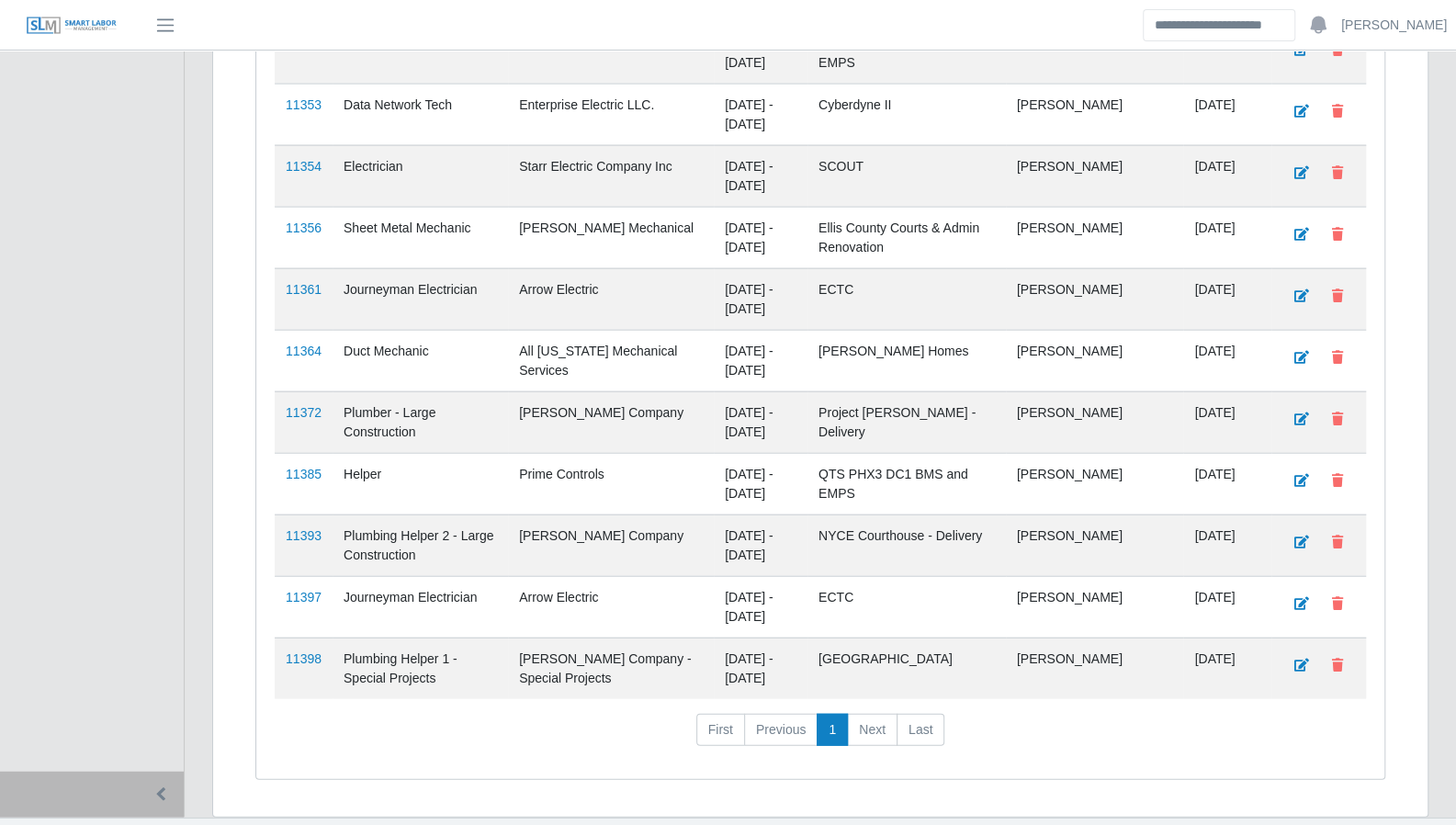
scroll to position [2468, 0]
